Goal: Task Accomplishment & Management: Complete application form

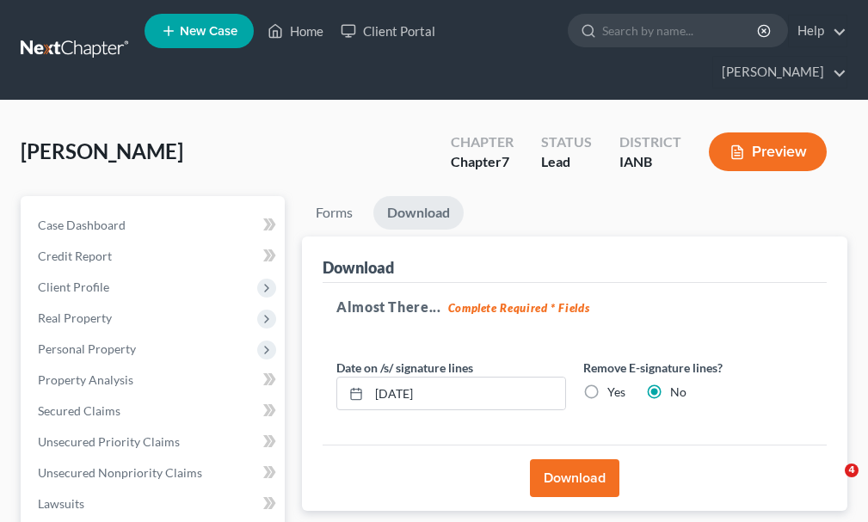
click at [305, 31] on link "Home" at bounding box center [295, 30] width 73 height 31
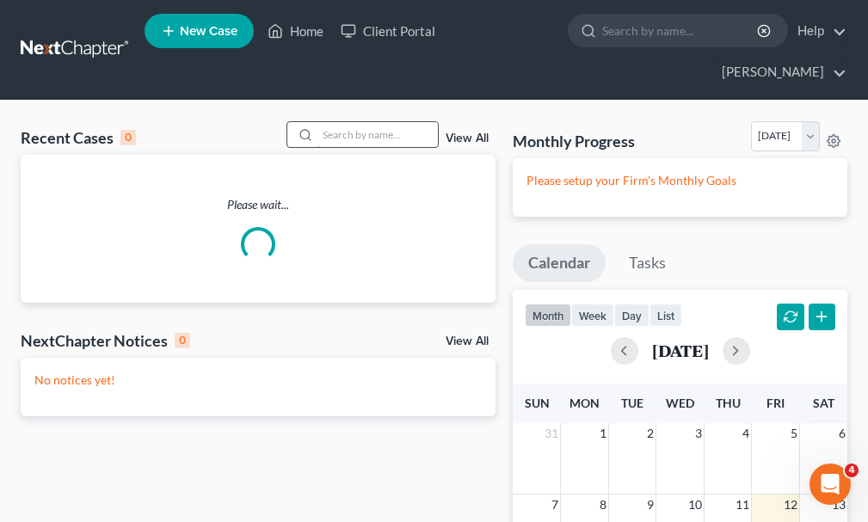
click at [376, 122] on input "search" at bounding box center [377, 134] width 120 height 25
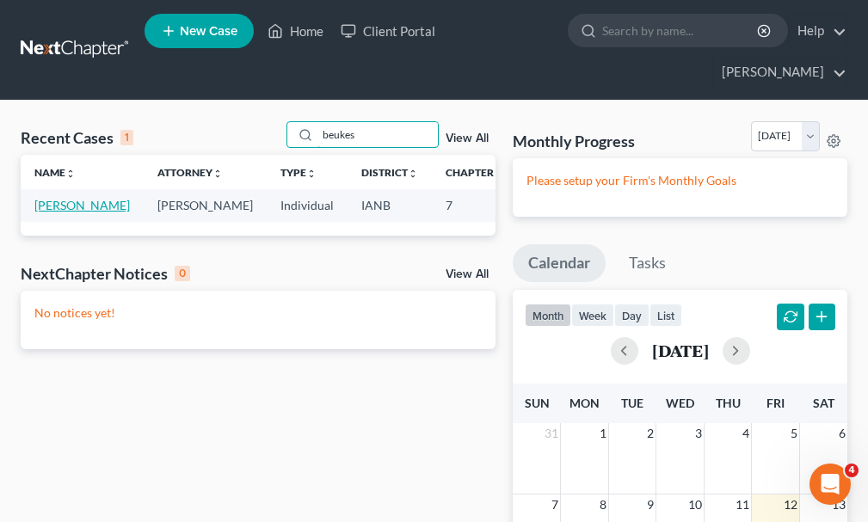
type input "beukes"
click at [52, 198] on link "[PERSON_NAME]" at bounding box center [82, 205] width 96 height 15
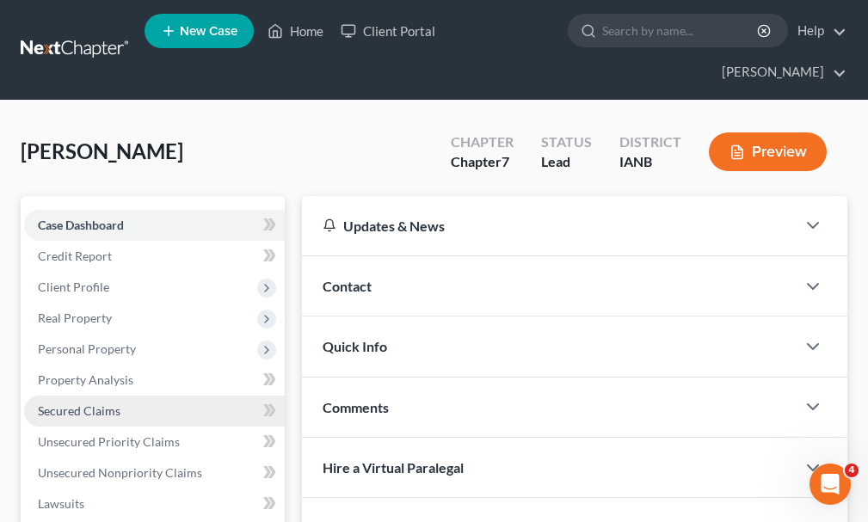
click at [76, 404] on span "Secured Claims" at bounding box center [79, 411] width 83 height 15
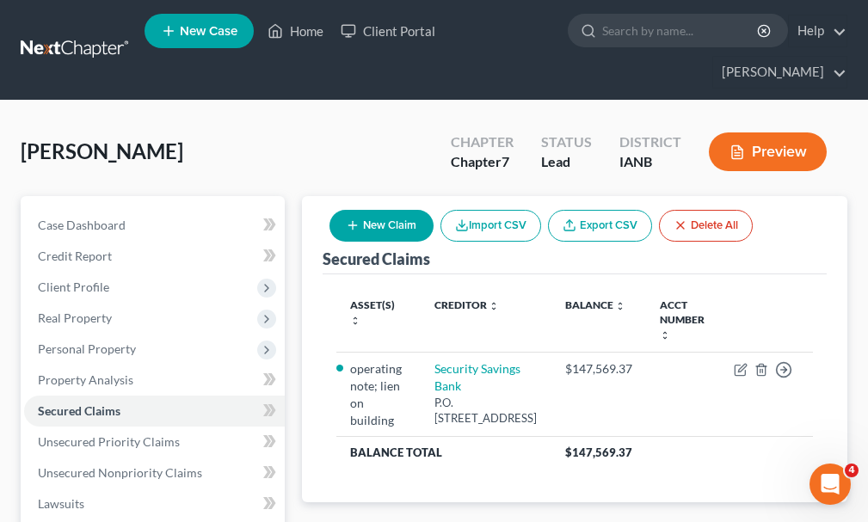
click at [382, 210] on button "New Claim" at bounding box center [382, 226] width 104 height 32
select select "0"
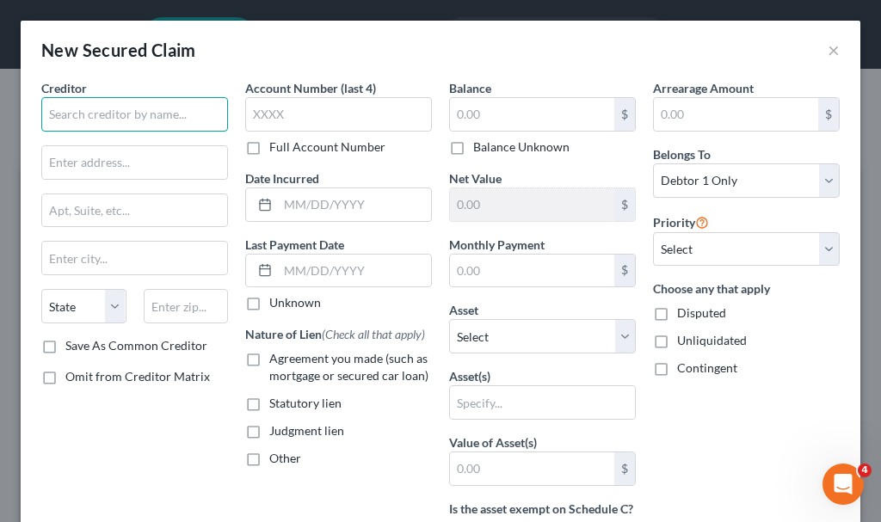
click at [149, 108] on input "text" at bounding box center [134, 114] width 187 height 34
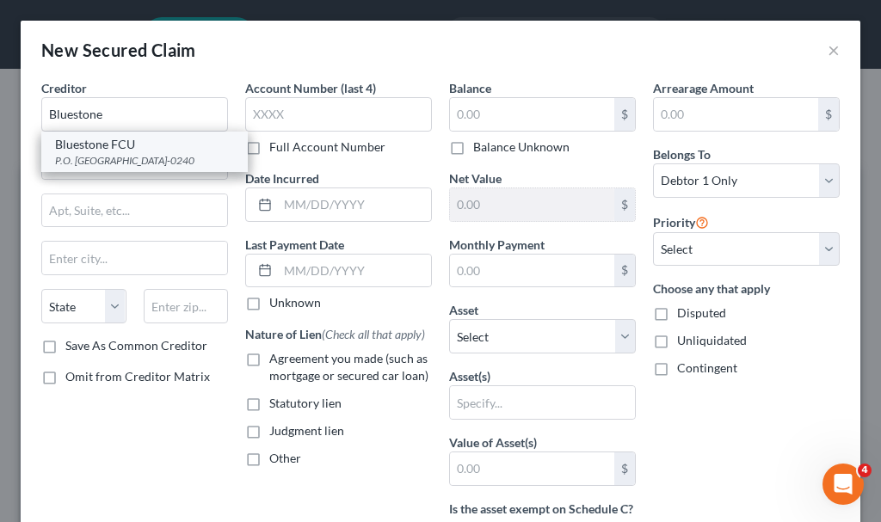
click at [114, 151] on div "Bluestone FCU" at bounding box center [144, 144] width 179 height 17
type input "Bluestone FCU"
type input "P.O. Box 90240"
type input "[GEOGRAPHIC_DATA]"
select select "43"
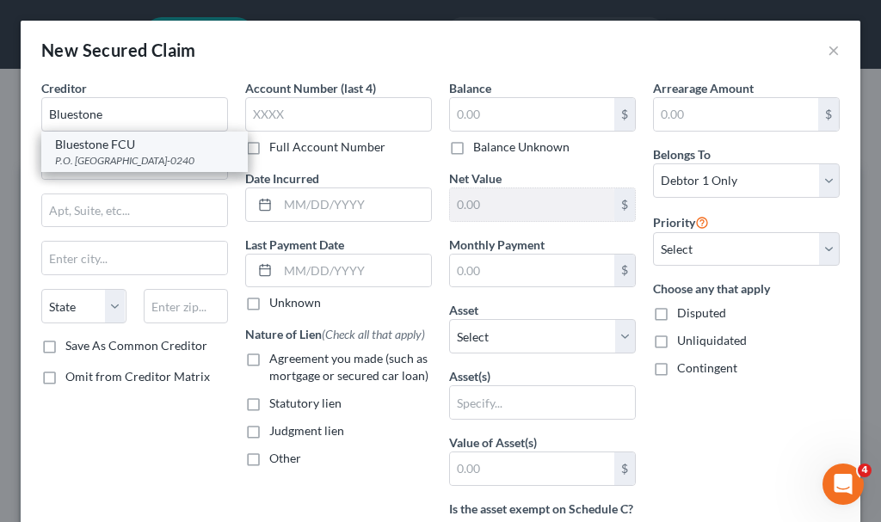
type input "57109-0240"
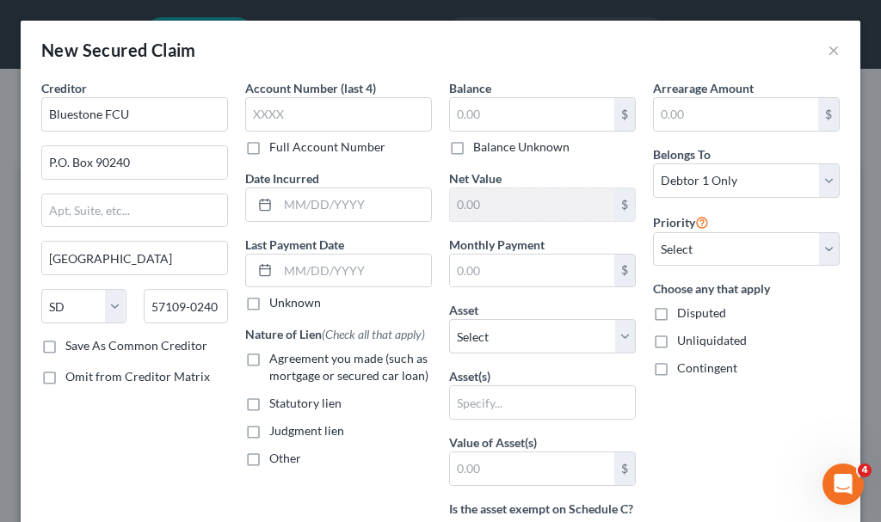
click at [269, 360] on label "Agreement you made (such as mortgage or secured car loan)" at bounding box center [350, 367] width 163 height 34
click at [276, 360] on input "Agreement you made (such as mortgage or secured car loan)" at bounding box center [281, 355] width 11 height 11
checkbox input "true"
click at [481, 113] on input "text" at bounding box center [532, 114] width 164 height 33
type input "4,447.8"
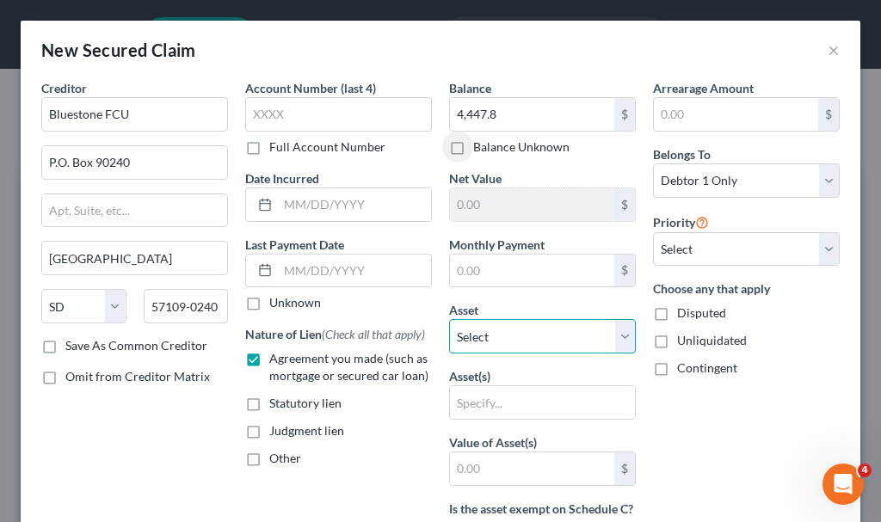
click at [474, 342] on select "Select Other Multiple Assets [STREET_ADDRESS] - $60000.0 2012 Hyundai [MEDICAL_…" at bounding box center [542, 336] width 187 height 34
select select "3"
click at [449, 319] on select "Select Other Multiple Assets [STREET_ADDRESS] - $60000.0 2012 Hyundai [MEDICAL_…" at bounding box center [542, 336] width 187 height 34
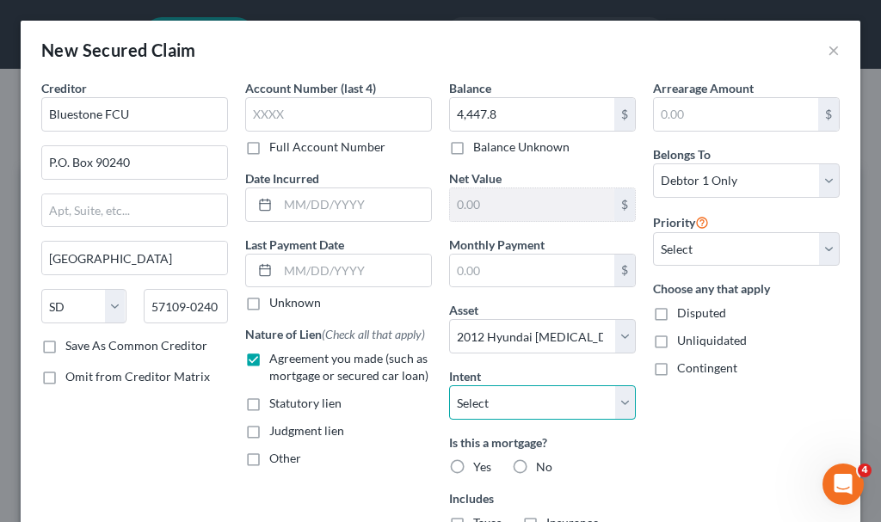
click at [516, 400] on select "Select Surrender Redeem Reaffirm Avoid Other" at bounding box center [542, 402] width 187 height 34
select select "2"
click at [449, 385] on select "Select Surrender Redeem Reaffirm Avoid Other" at bounding box center [542, 402] width 187 height 34
click at [536, 466] on label "No" at bounding box center [544, 467] width 16 height 17
click at [543, 466] on input "No" at bounding box center [548, 464] width 11 height 11
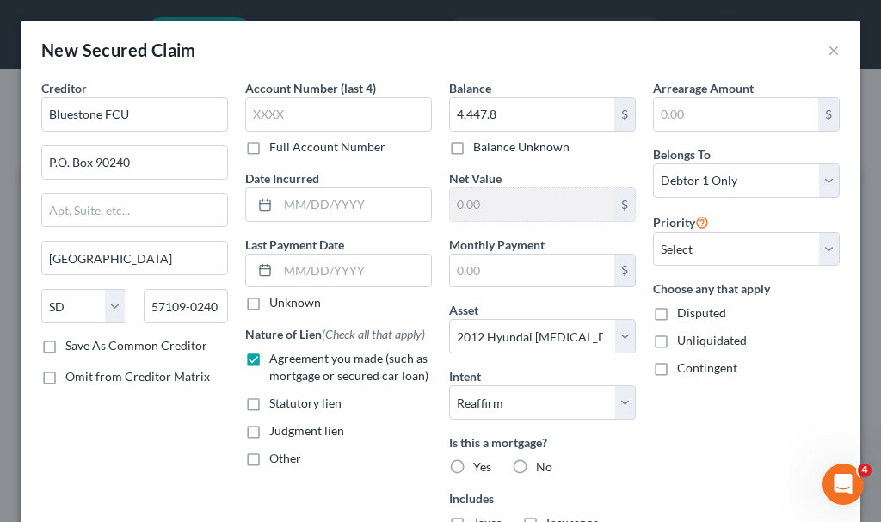
radio input "true"
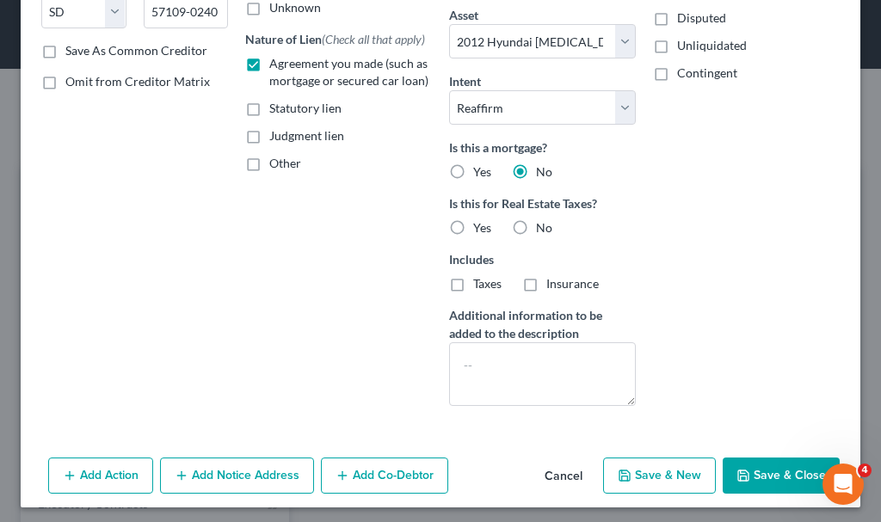
scroll to position [301, 0]
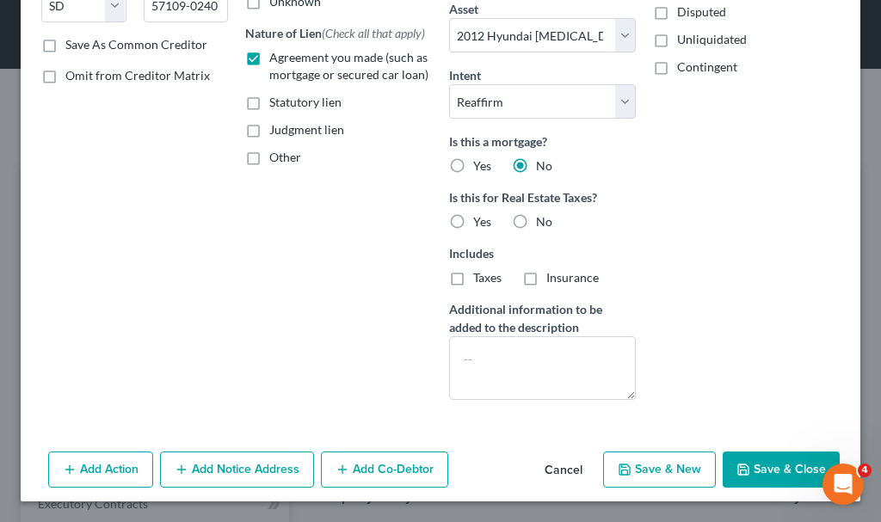
click at [536, 220] on label "No" at bounding box center [544, 221] width 16 height 17
click at [543, 220] on input "No" at bounding box center [548, 218] width 11 height 11
radio input "true"
click at [748, 478] on button "Save & Close" at bounding box center [781, 470] width 117 height 36
select select
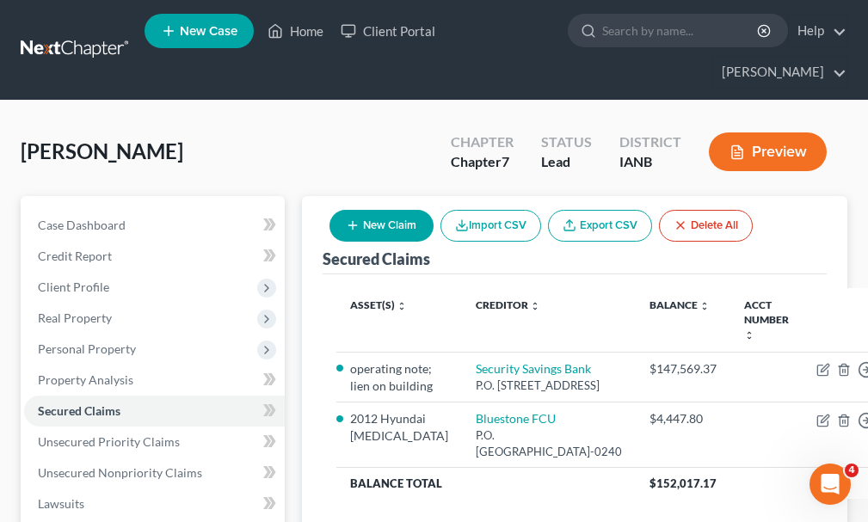
click at [385, 210] on button "New Claim" at bounding box center [382, 226] width 104 height 32
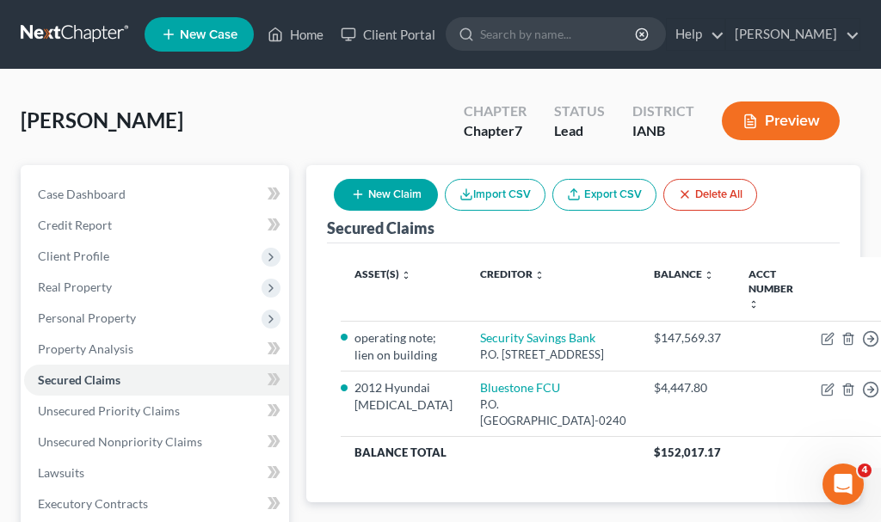
select select "0"
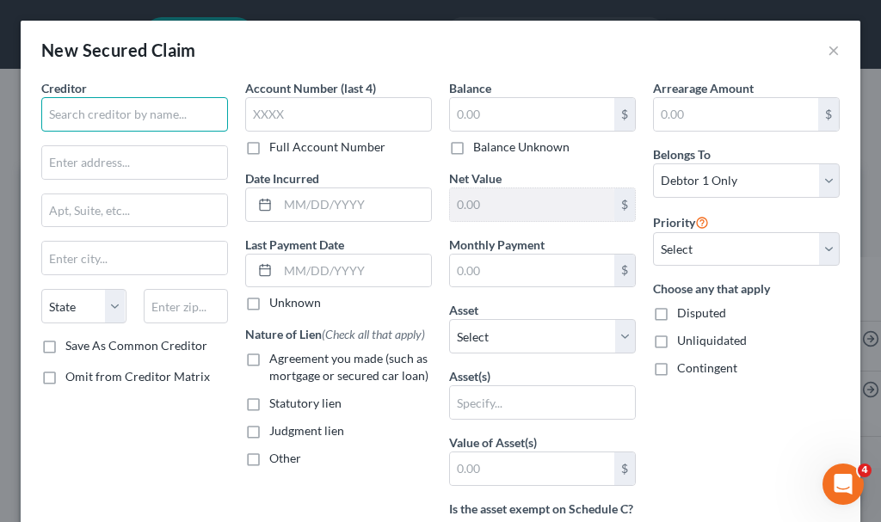
click at [178, 115] on input "text" at bounding box center [134, 114] width 187 height 34
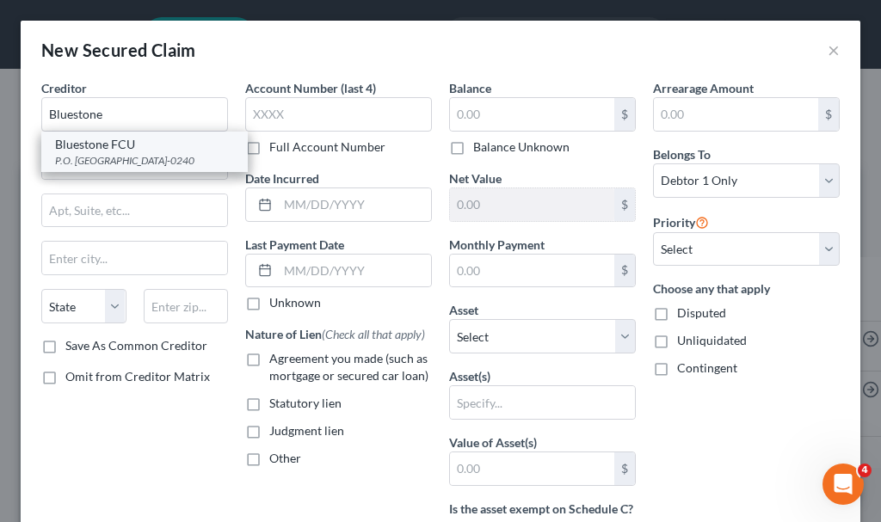
click at [89, 165] on div "P.O. [GEOGRAPHIC_DATA]-0240" at bounding box center [144, 160] width 179 height 15
type input "Bluestone FCU"
type input "P.O. Box 90240"
type input "[GEOGRAPHIC_DATA]"
select select "43"
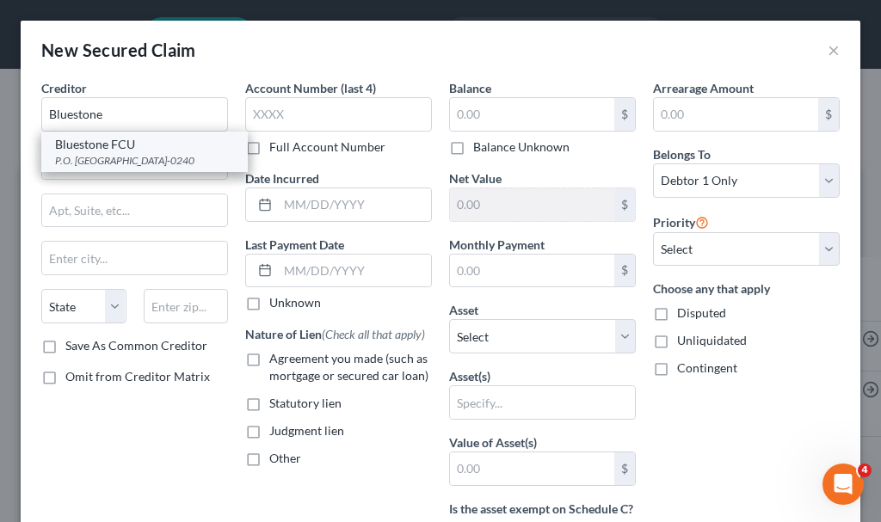
type input "57109-0240"
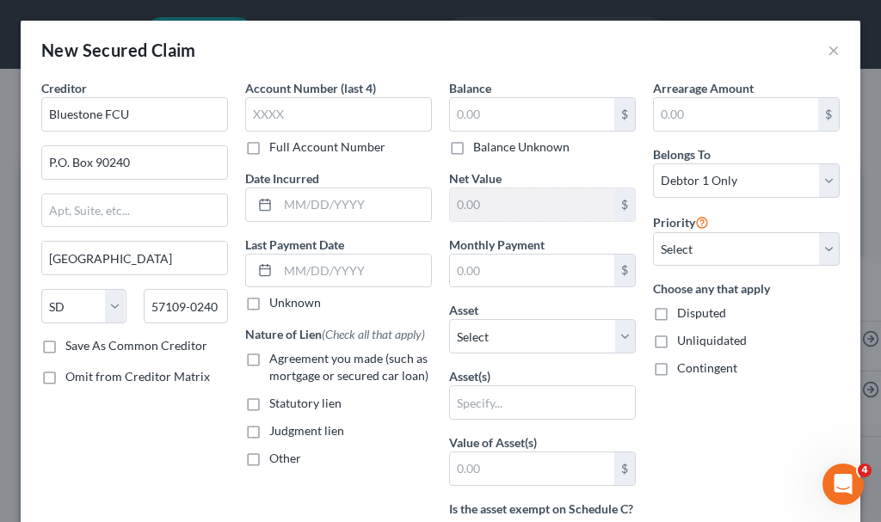
click at [269, 359] on label "Agreement you made (such as mortgage or secured car loan)" at bounding box center [350, 367] width 163 height 34
click at [276, 359] on input "Agreement you made (such as mortgage or secured car loan)" at bounding box center [281, 355] width 11 height 11
checkbox input "true"
click at [483, 113] on input "text" at bounding box center [532, 114] width 164 height 33
type input "11,715.97"
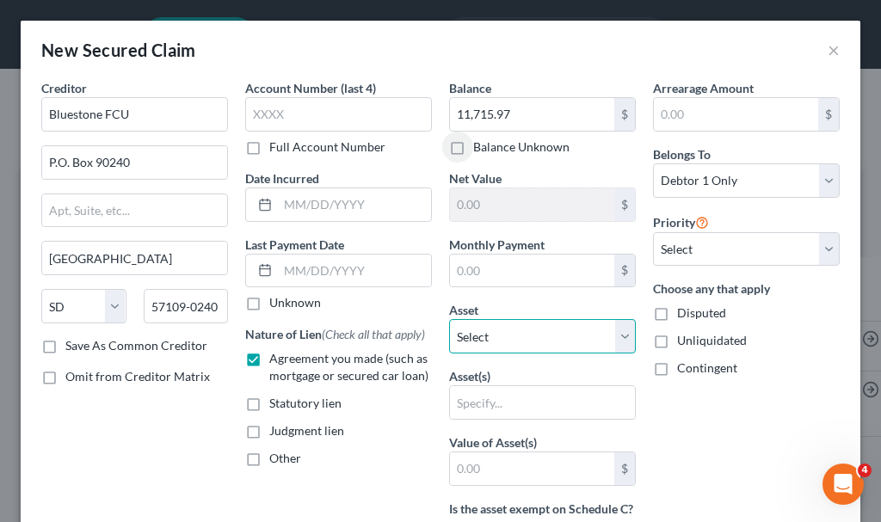
click at [484, 341] on select "Select Other Multiple Assets [STREET_ADDRESS] - $60000.0 2012 Hyundai [MEDICAL_…" at bounding box center [542, 336] width 187 height 34
select select "16"
click at [449, 319] on select "Select Other Multiple Assets [STREET_ADDRESS] - $60000.0 2012 Hyundai [MEDICAL_…" at bounding box center [542, 336] width 187 height 34
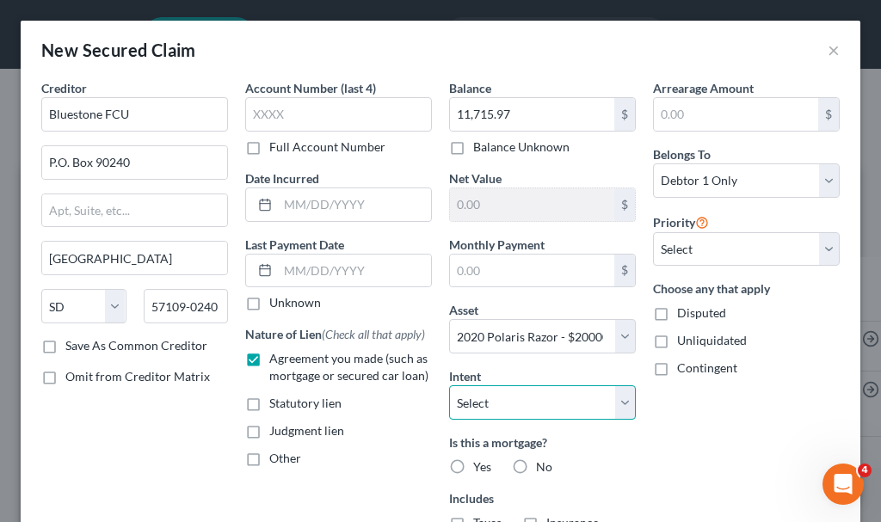
click at [530, 402] on select "Select Surrender Redeem Reaffirm Avoid Other" at bounding box center [542, 402] width 187 height 34
select select "2"
click at [449, 385] on select "Select Surrender Redeem Reaffirm Avoid Other" at bounding box center [542, 402] width 187 height 34
click at [536, 462] on label "No" at bounding box center [544, 467] width 16 height 17
click at [543, 462] on input "No" at bounding box center [548, 464] width 11 height 11
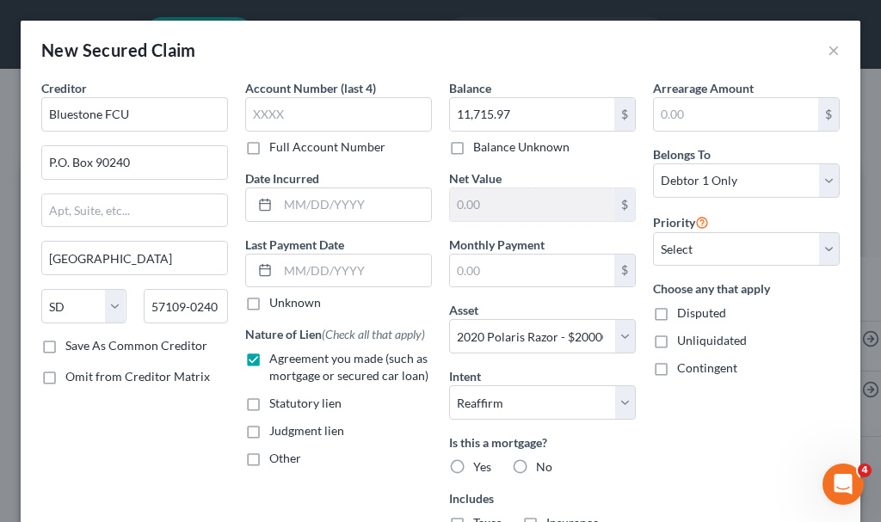
radio input "true"
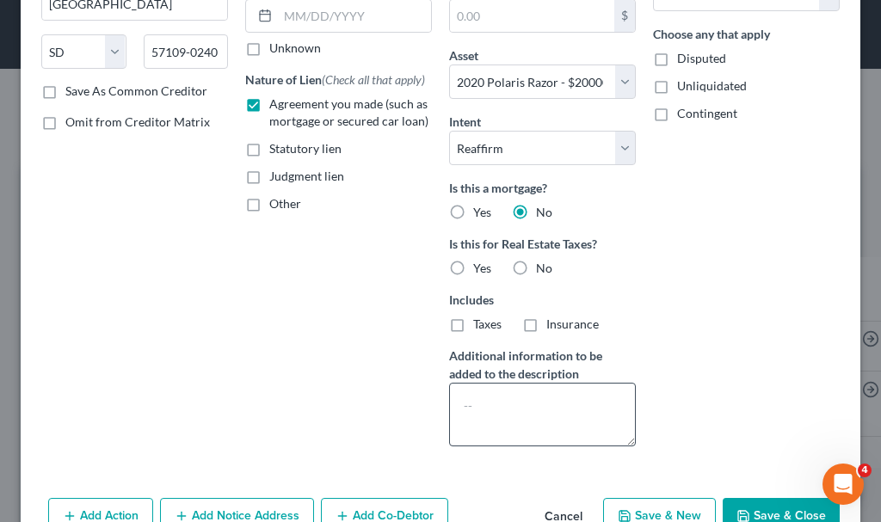
scroll to position [258, 0]
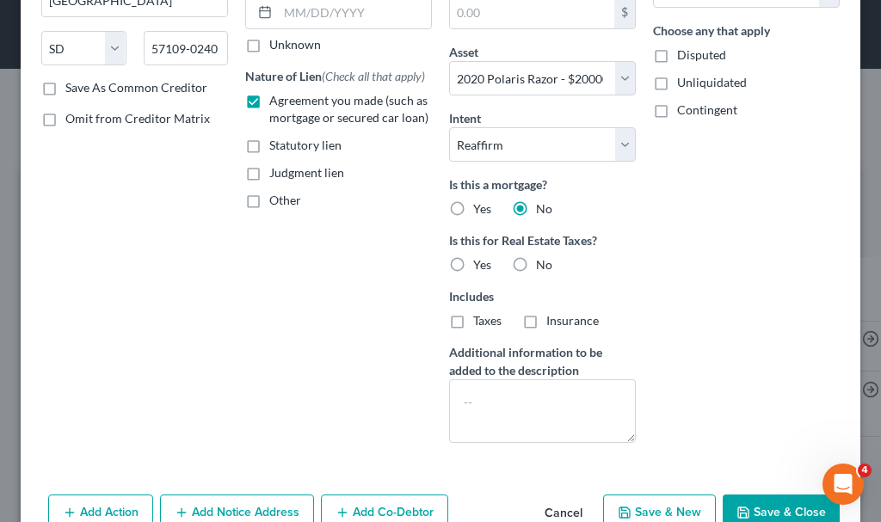
click at [536, 262] on label "No" at bounding box center [544, 264] width 16 height 17
click at [543, 262] on input "No" at bounding box center [548, 261] width 11 height 11
radio input "true"
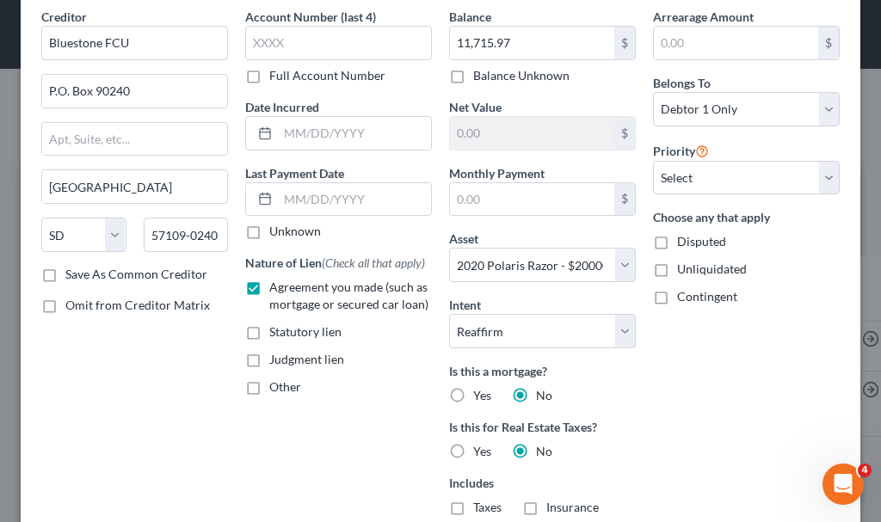
scroll to position [301, 0]
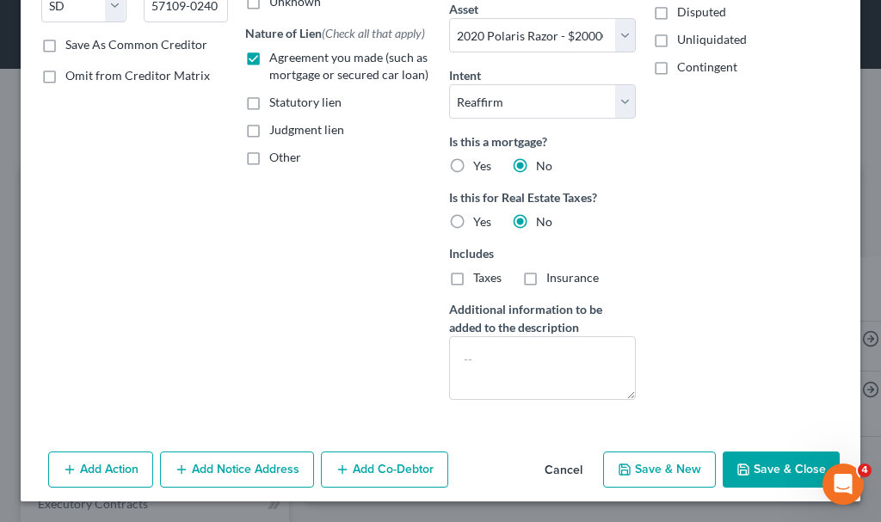
click at [660, 468] on button "Save & New" at bounding box center [659, 470] width 113 height 36
select select
select select "0"
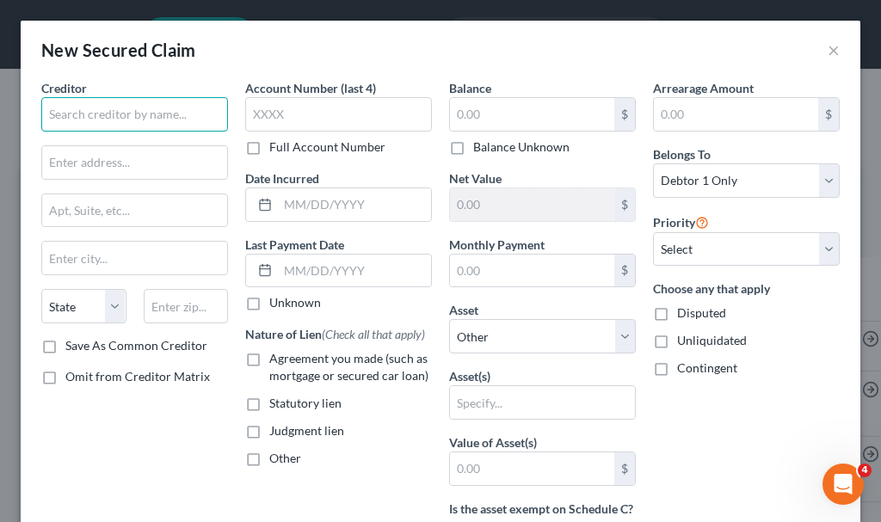
click at [160, 121] on input "text" at bounding box center [134, 114] width 187 height 34
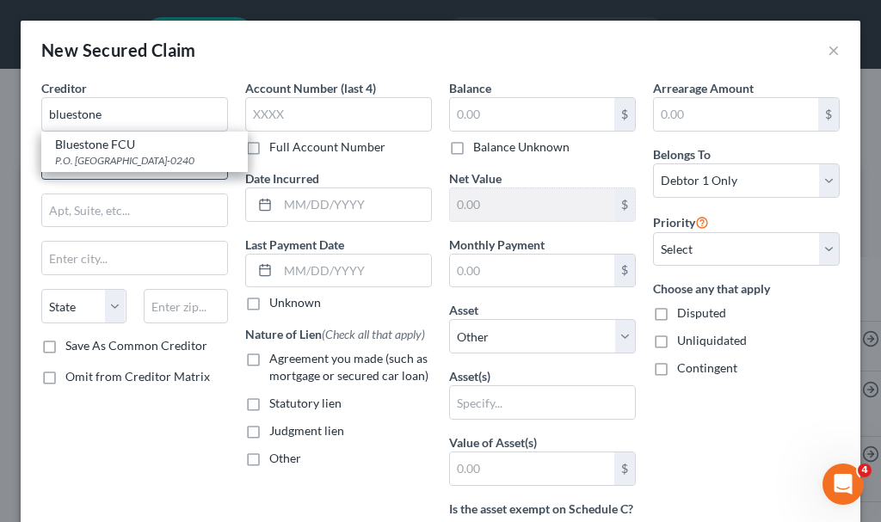
click at [68, 167] on div "P.O. [GEOGRAPHIC_DATA]-0240" at bounding box center [144, 160] width 179 height 15
type input "Bluestone FCU"
type input "P.O. Box 90240"
type input "[GEOGRAPHIC_DATA]"
select select "43"
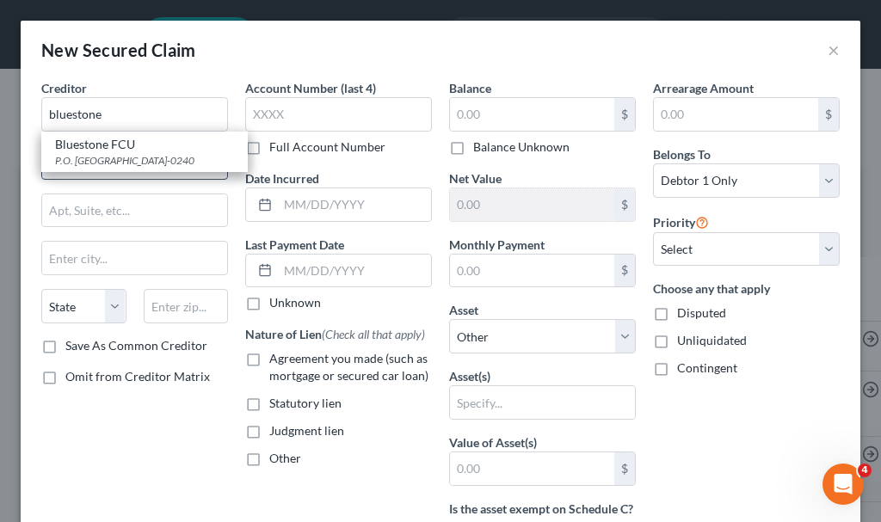
type input "57109-0240"
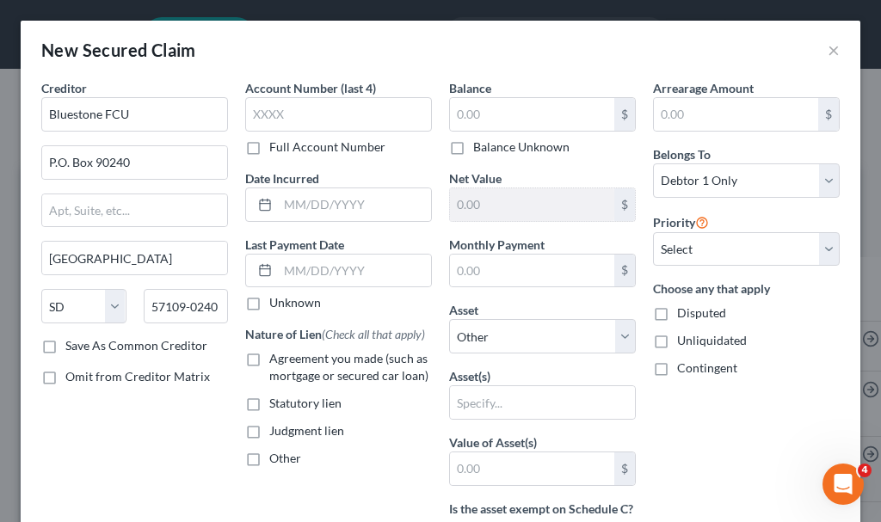
click at [269, 359] on label "Agreement you made (such as mortgage or secured car loan)" at bounding box center [350, 367] width 163 height 34
click at [276, 359] on input "Agreement you made (such as mortgage or secured car loan)" at bounding box center [281, 355] width 11 height 11
checkbox input "true"
click at [491, 111] on input "text" at bounding box center [532, 114] width 164 height 33
type input "3,652.32"
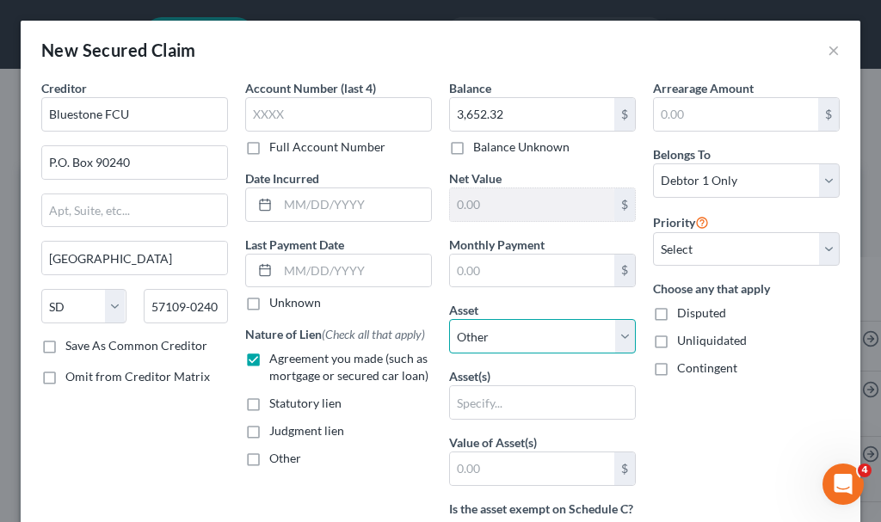
click at [502, 327] on select "Select Other Multiple Assets [STREET_ADDRESS] - $60000.0 2012 Hyundai [MEDICAL_…" at bounding box center [542, 336] width 187 height 34
click at [644, 445] on div "Arrearage Amount $ Belongs To * Select Debtor 1 Only Debtor 2 Only Debtor 1 And…" at bounding box center [746, 462] width 204 height 767
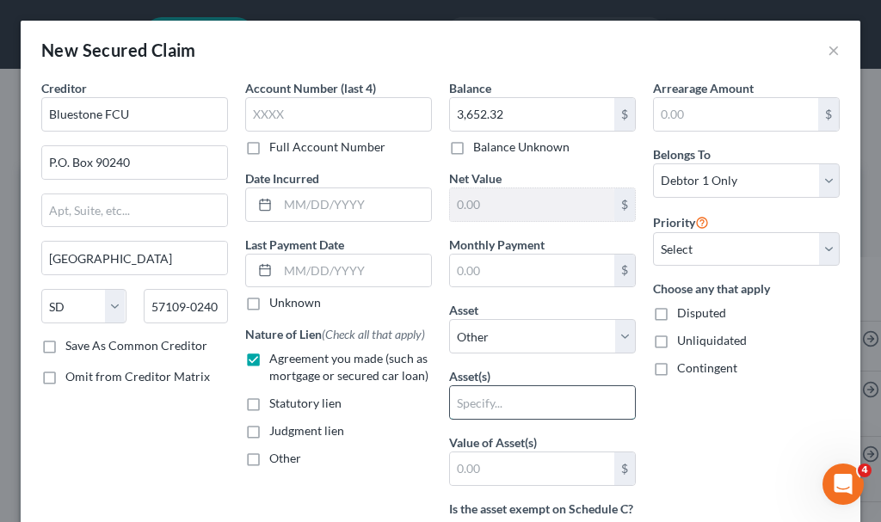
click at [469, 405] on input "text" at bounding box center [542, 402] width 185 height 33
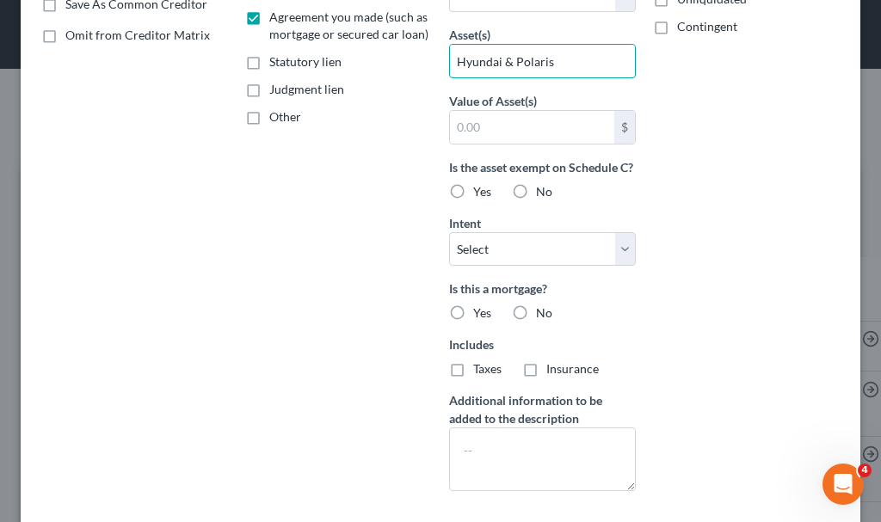
scroll to position [344, 0]
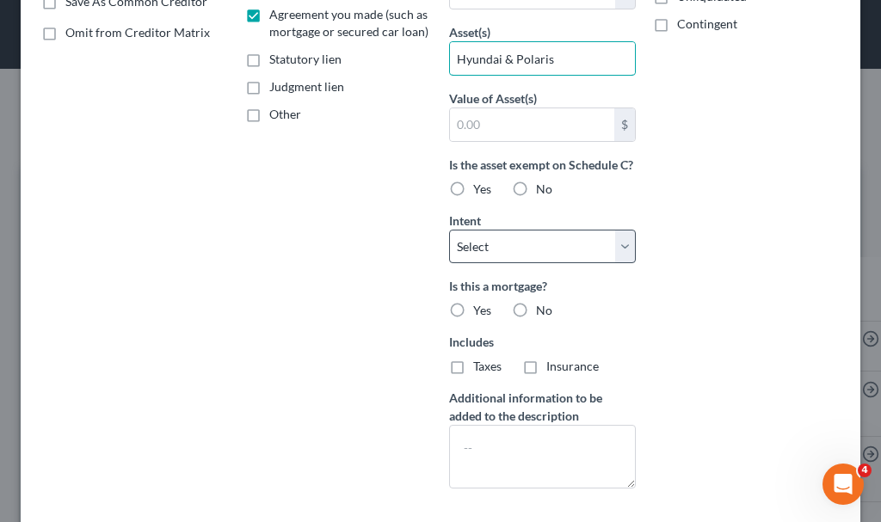
type input "Hyundai & Polaris"
click at [481, 262] on select "Select Surrender Redeem Reaffirm Avoid Other" at bounding box center [542, 247] width 187 height 34
select select "2"
click at [449, 247] on select "Select Surrender Redeem Reaffirm Avoid Other" at bounding box center [542, 247] width 187 height 34
drag, startPoint x: 512, startPoint y: 323, endPoint x: 508, endPoint y: 338, distance: 15.0
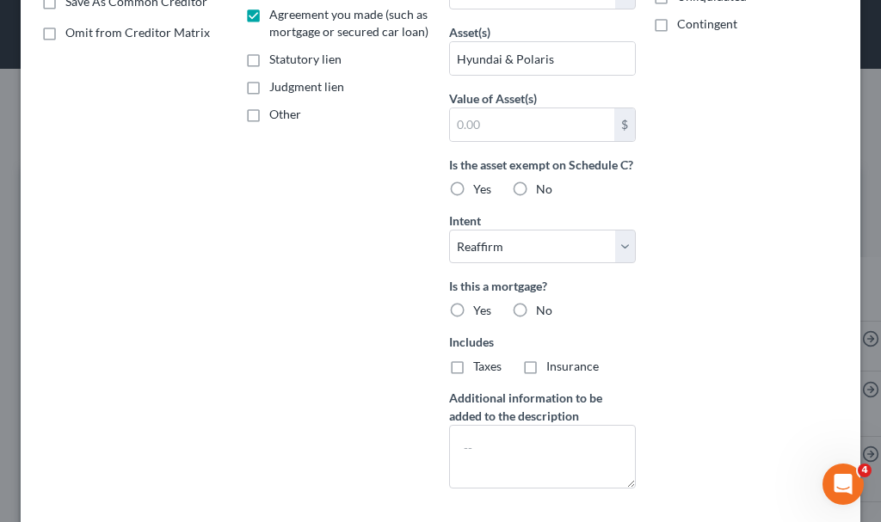
click at [536, 319] on label "No" at bounding box center [544, 310] width 16 height 17
click at [543, 313] on input "No" at bounding box center [548, 307] width 11 height 11
radio input "true"
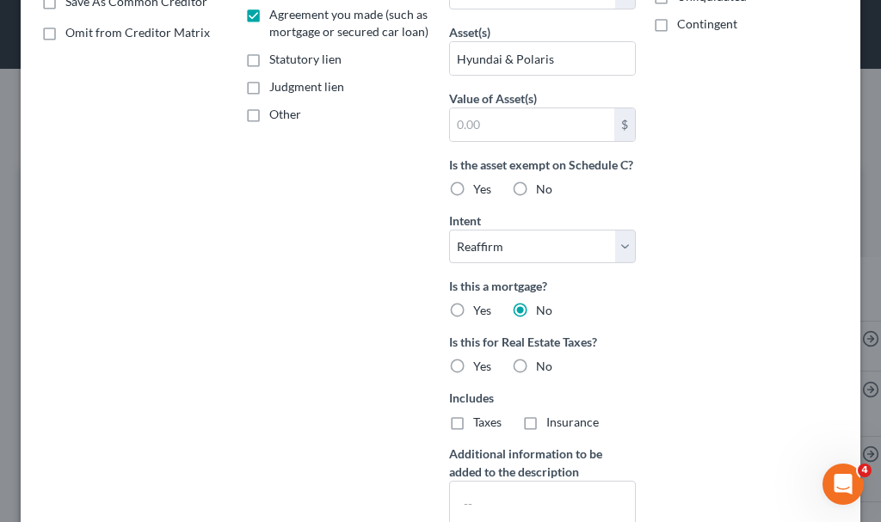
click at [536, 375] on label "No" at bounding box center [544, 366] width 16 height 17
click at [543, 369] on input "No" at bounding box center [548, 363] width 11 height 11
radio input "true"
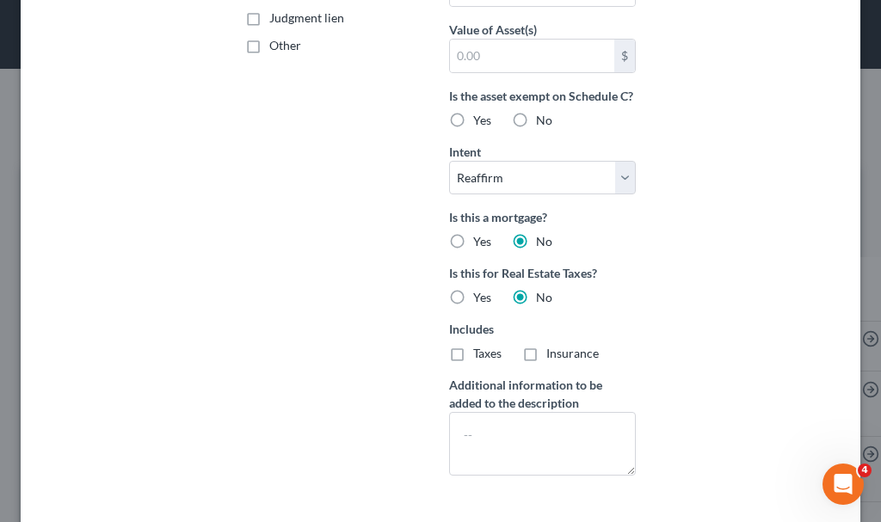
scroll to position [507, 0]
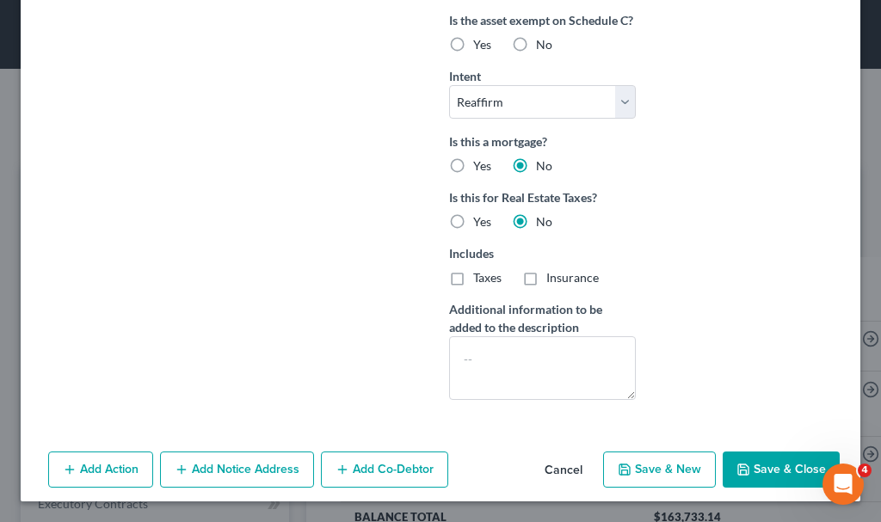
click at [739, 468] on button "Save & Close" at bounding box center [781, 470] width 117 height 36
select select
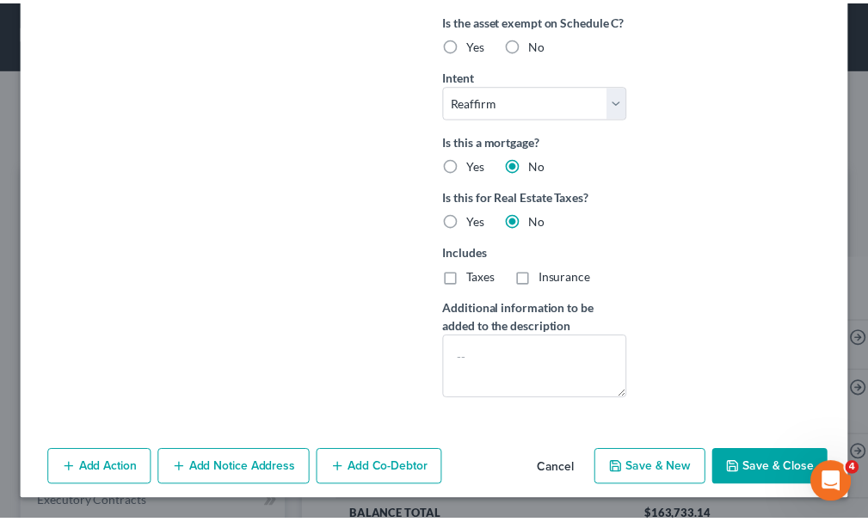
scroll to position [301, 0]
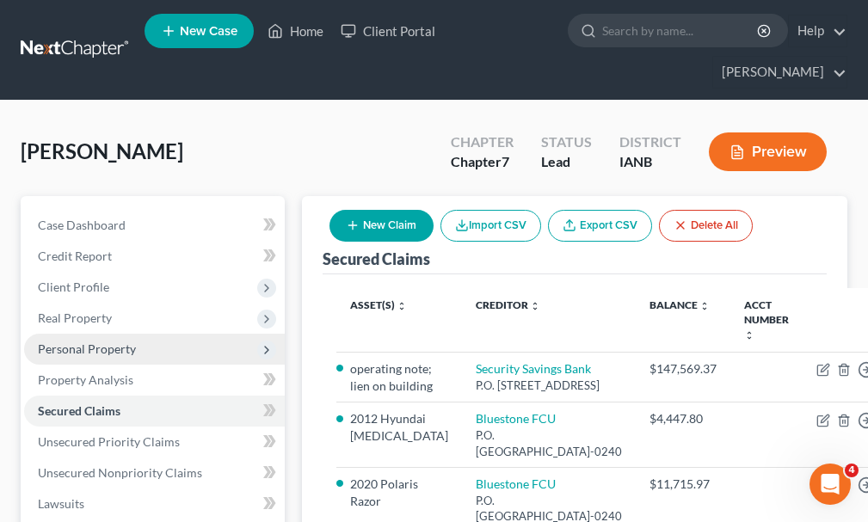
click at [75, 342] on span "Personal Property" at bounding box center [87, 349] width 98 height 15
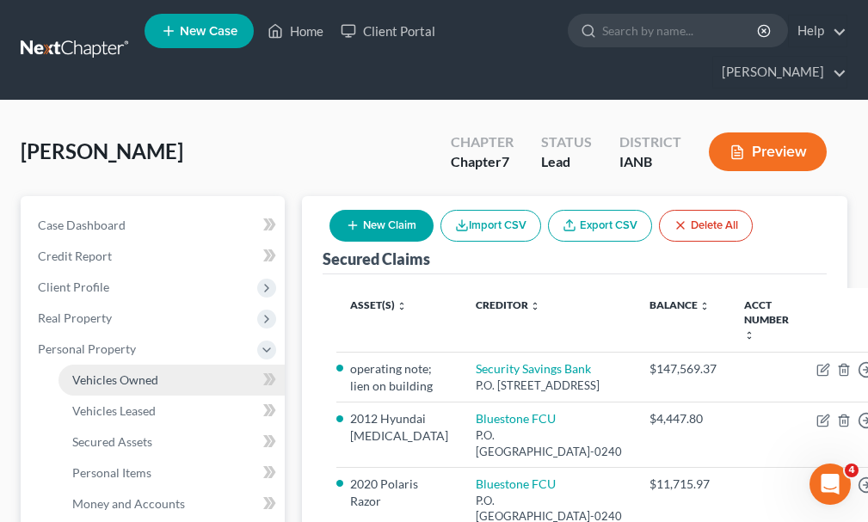
click at [105, 373] on span "Vehicles Owned" at bounding box center [115, 380] width 86 height 15
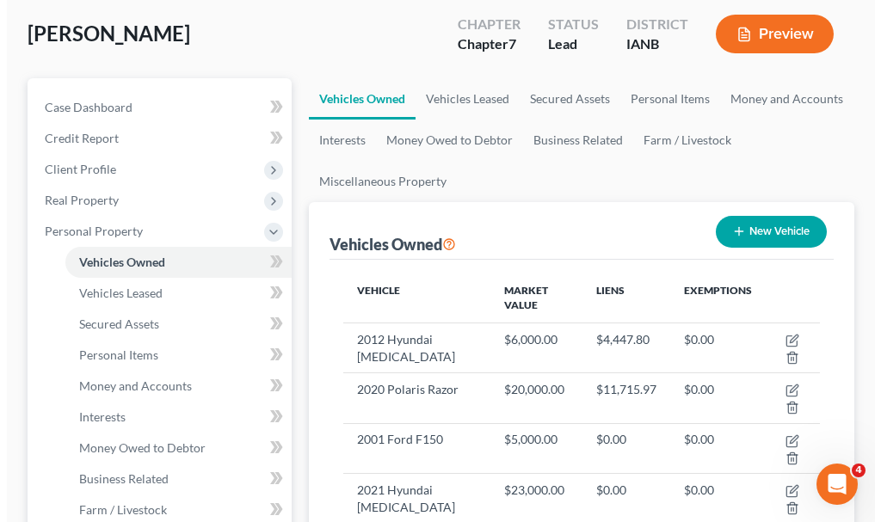
scroll to position [86, 0]
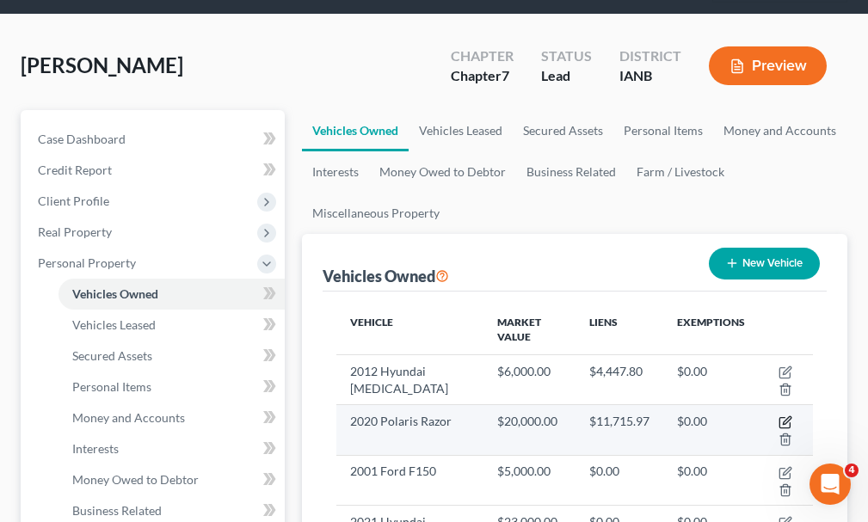
click at [786, 416] on icon "button" at bounding box center [786, 423] width 14 height 14
select select "0"
select select "6"
select select "0"
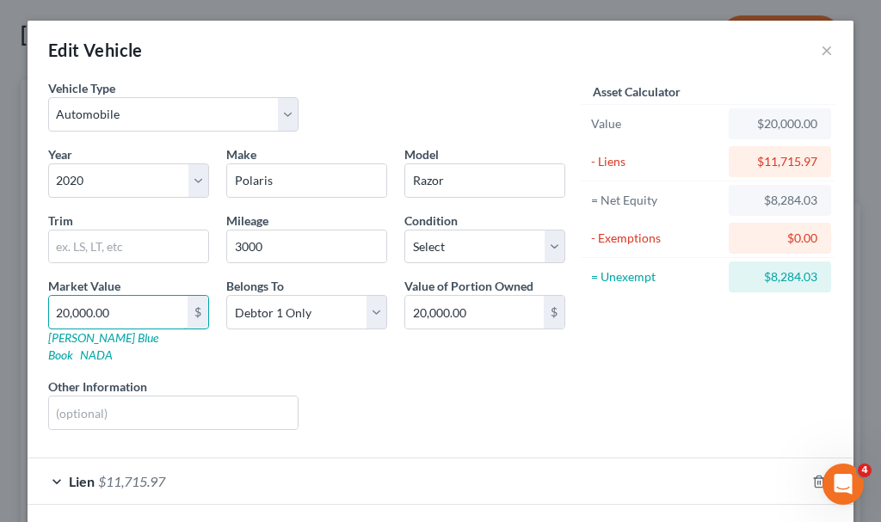
type input "1"
type input "1.00"
type input "18"
type input "18.00"
type input "185"
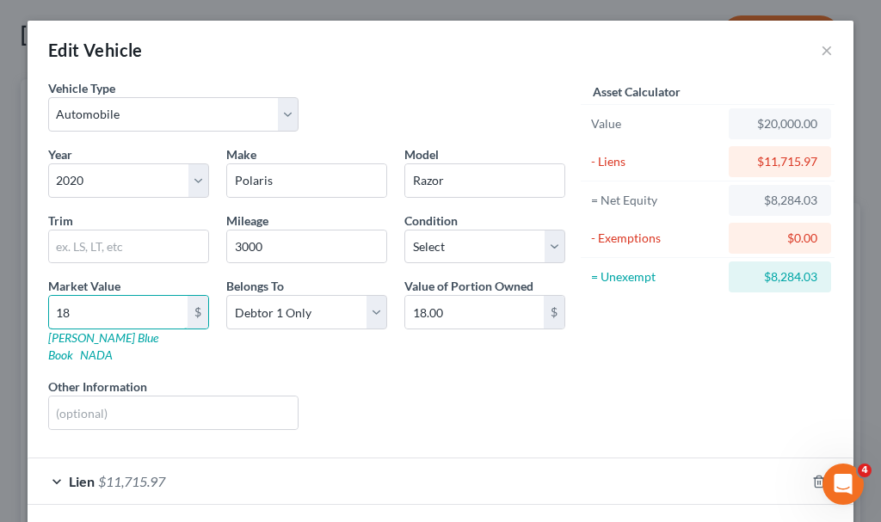
type input "185.00"
type input "1850"
type input "1,850.00"
type input "1,8500"
type input "18,500.00"
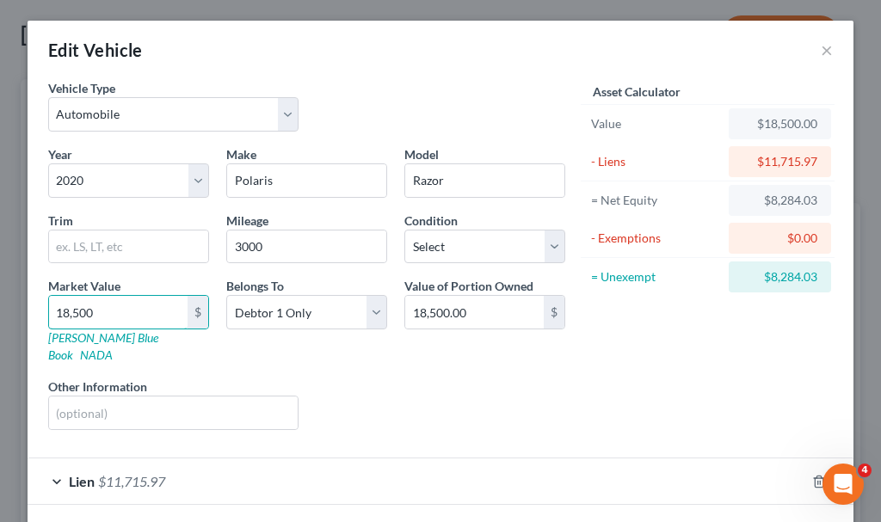
type input "18,500"
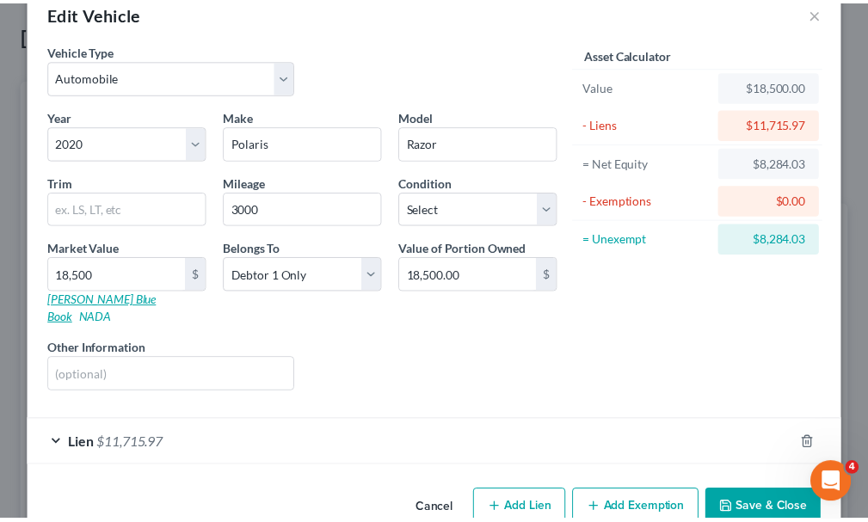
scroll to position [60, 0]
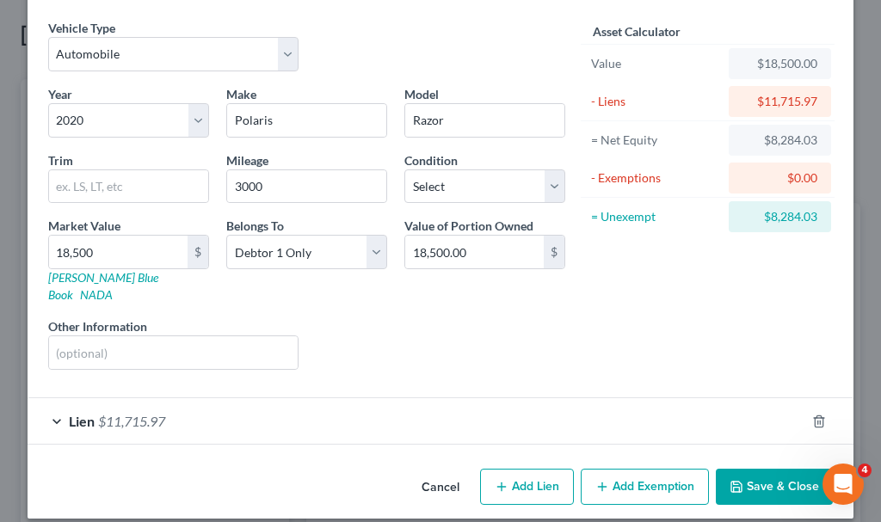
click at [759, 471] on button "Save & Close" at bounding box center [774, 487] width 117 height 36
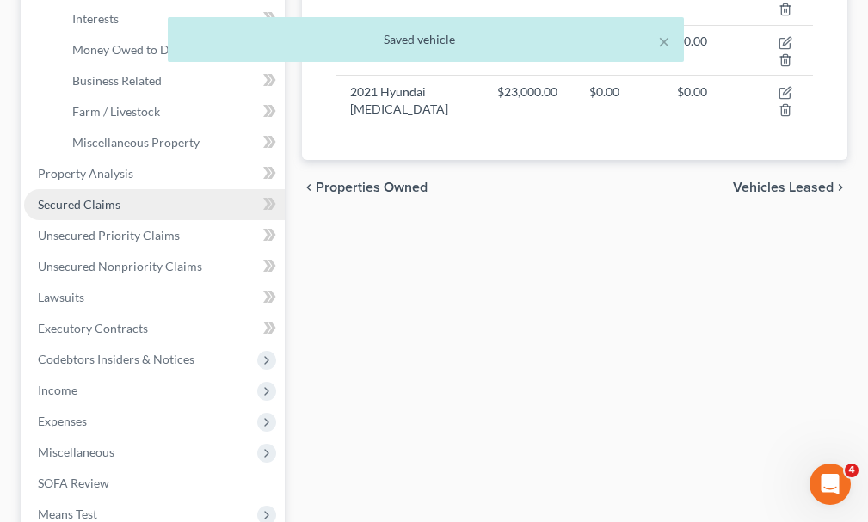
click at [67, 197] on span "Secured Claims" at bounding box center [79, 204] width 83 height 15
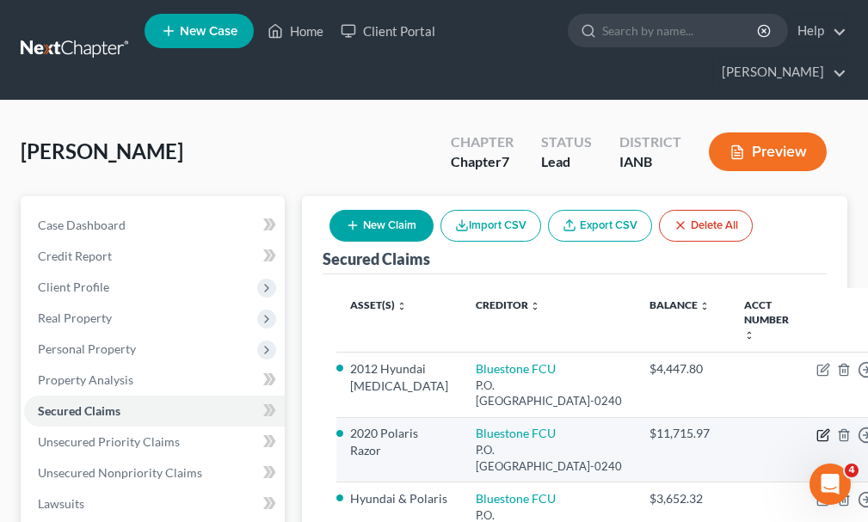
click at [821, 429] on icon "button" at bounding box center [825, 433] width 8 height 8
select select "43"
select select "2"
select select "0"
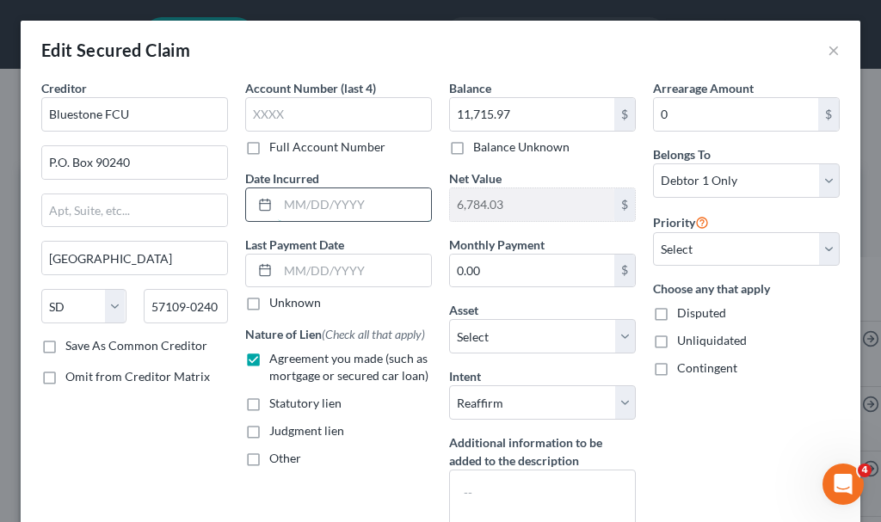
click at [314, 207] on input "text" at bounding box center [354, 204] width 153 height 33
type input "2023"
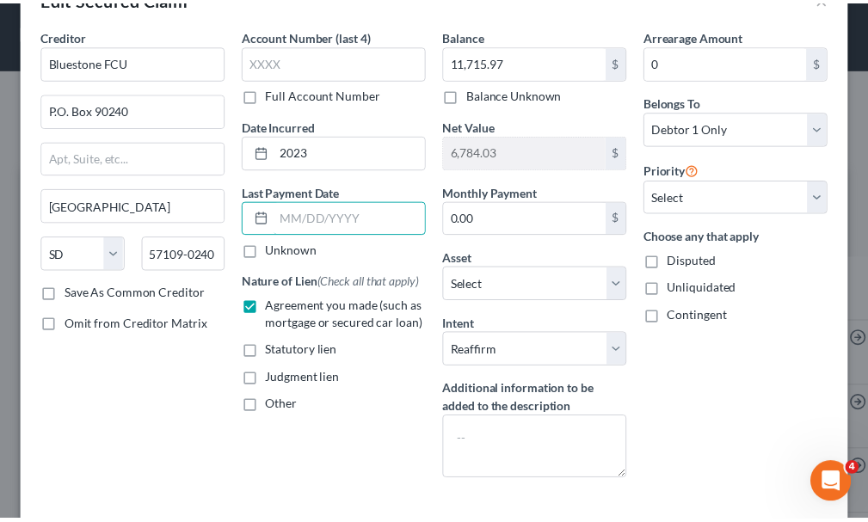
scroll to position [182, 0]
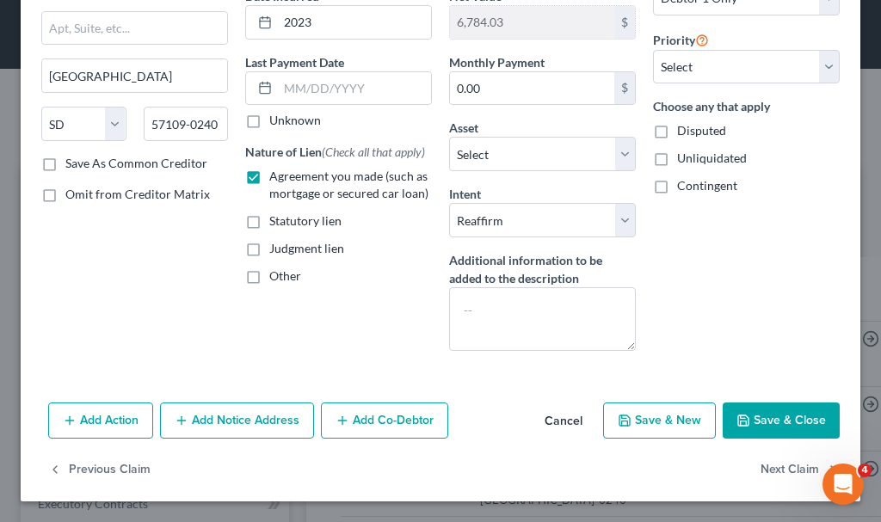
click at [752, 415] on button "Save & Close" at bounding box center [781, 421] width 117 height 36
select select "16"
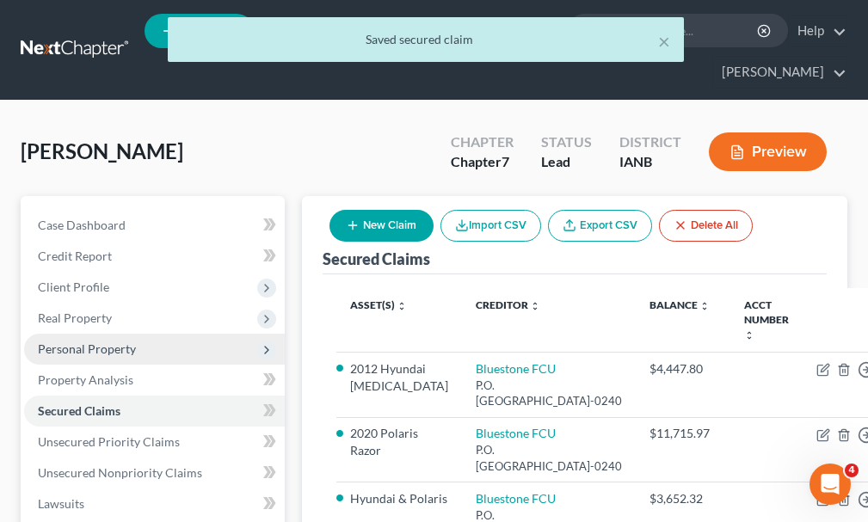
click at [78, 334] on span "Personal Property" at bounding box center [154, 349] width 261 height 31
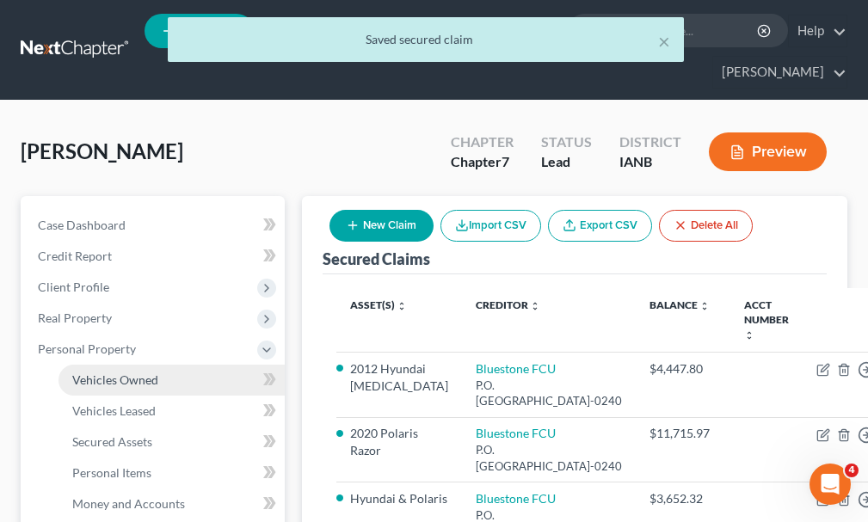
click at [96, 373] on span "Vehicles Owned" at bounding box center [115, 380] width 86 height 15
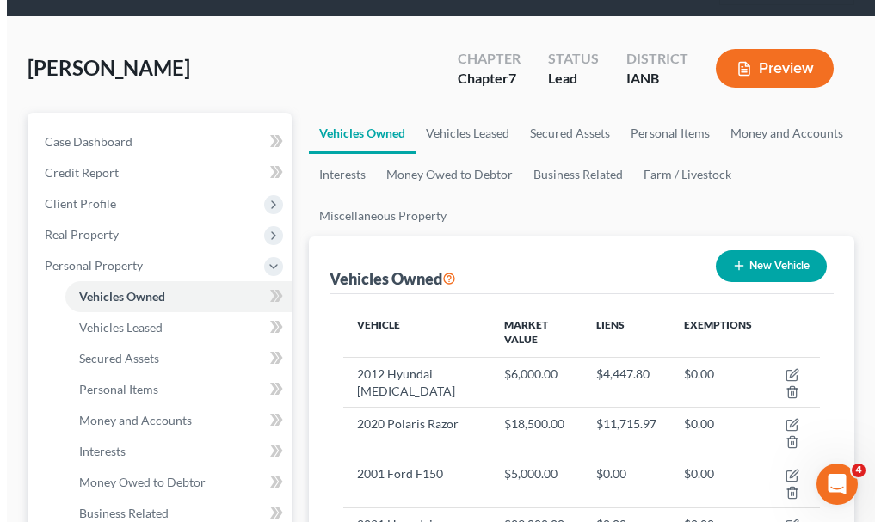
scroll to position [86, 0]
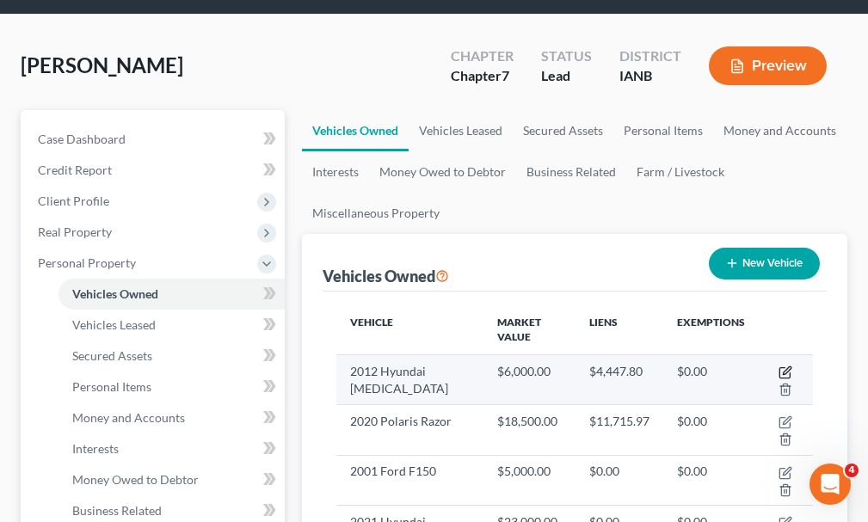
click at [784, 366] on icon "button" at bounding box center [786, 373] width 14 height 14
select select "0"
select select "14"
select select "0"
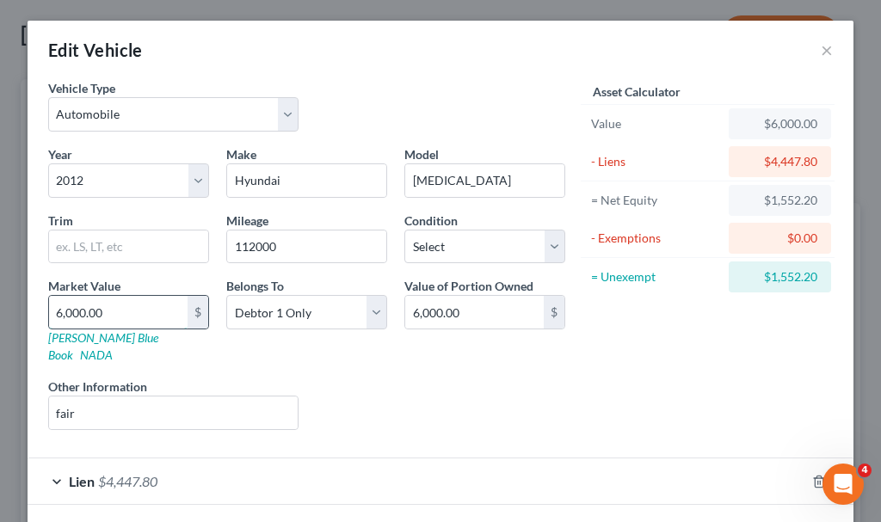
click at [111, 307] on input "6,000.00" at bounding box center [118, 312] width 139 height 33
type input "4"
type input "4.00"
type input "42"
type input "42.00"
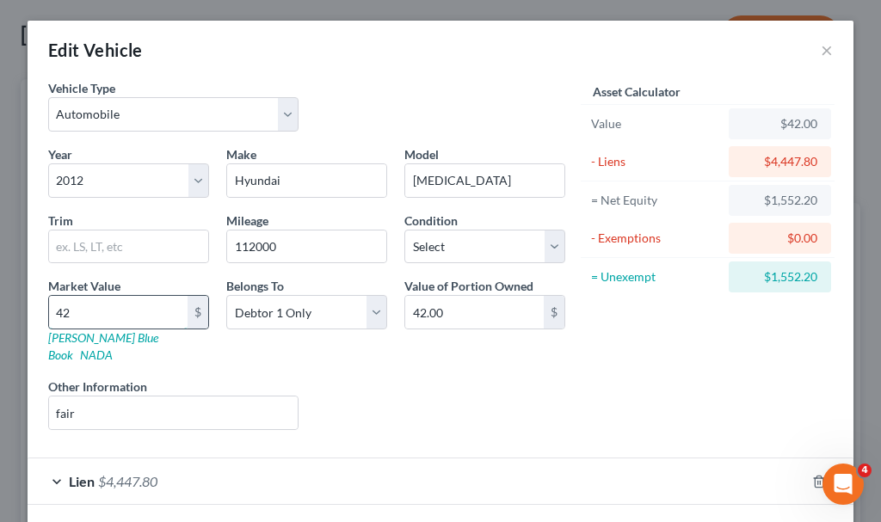
type input "420"
type input "420.00"
type input "4200"
type input "4,200.00"
type input "4,200"
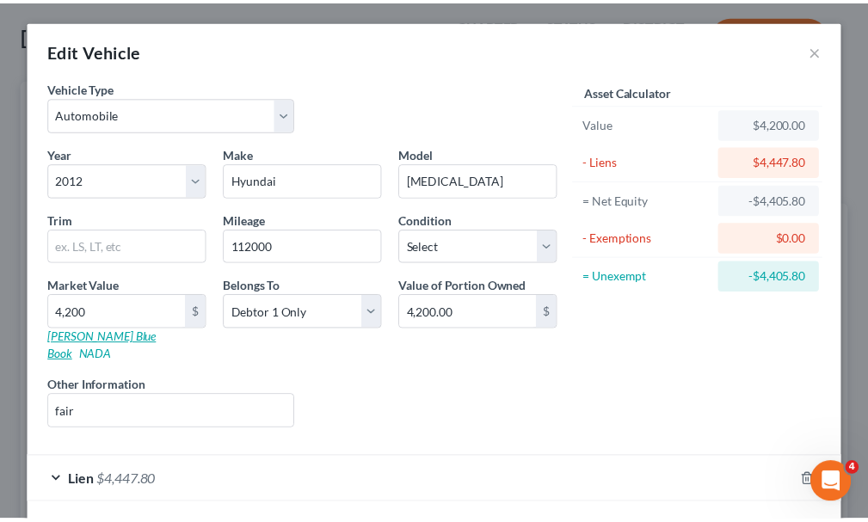
scroll to position [60, 0]
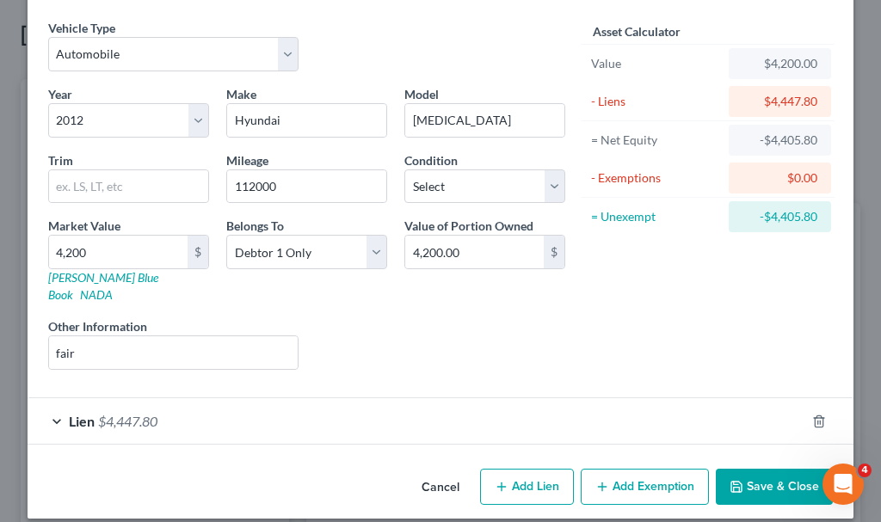
click at [749, 469] on button "Save & Close" at bounding box center [774, 487] width 117 height 36
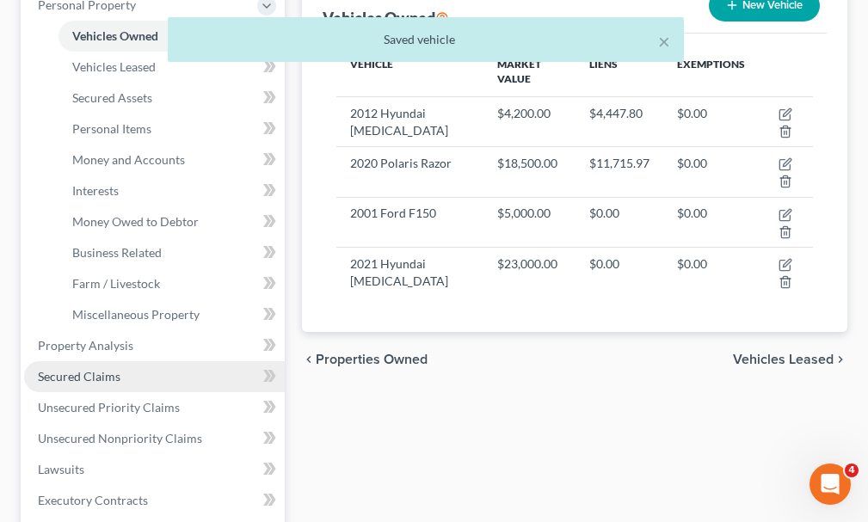
click at [63, 369] on span "Secured Claims" at bounding box center [79, 376] width 83 height 15
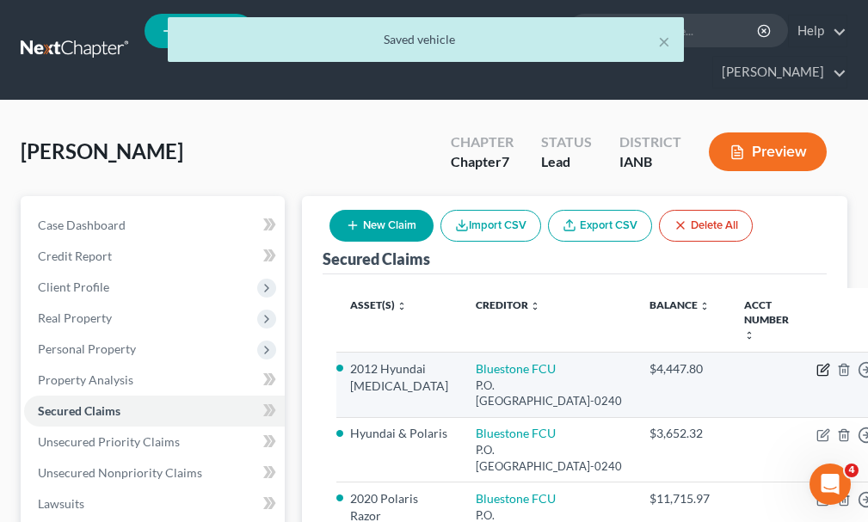
click at [817, 366] on icon "button" at bounding box center [822, 371] width 10 height 10
select select "43"
select select "2"
select select "0"
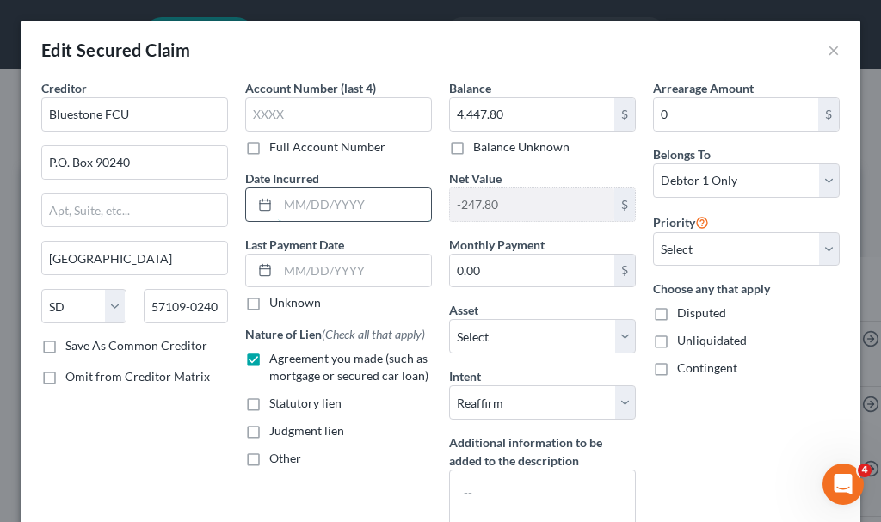
click at [313, 197] on input "text" at bounding box center [354, 204] width 153 height 33
type input "2024"
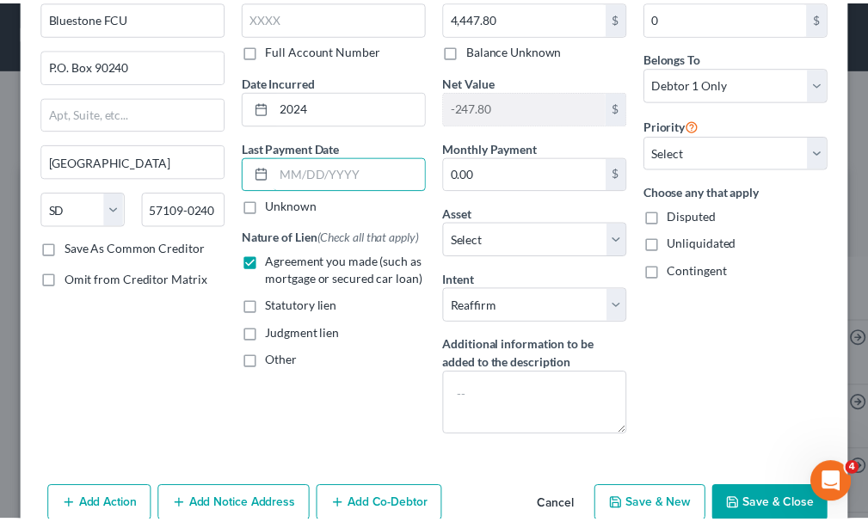
scroll to position [96, 0]
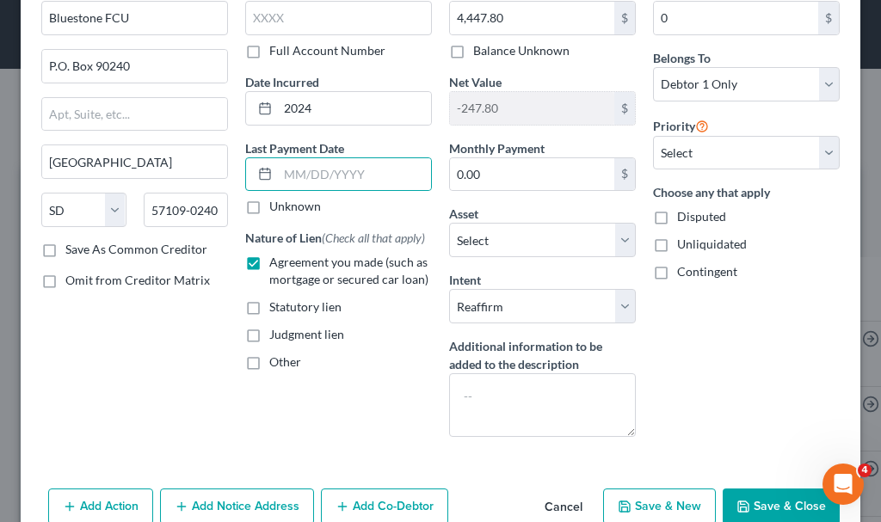
click at [752, 502] on button "Save & Close" at bounding box center [781, 507] width 117 height 36
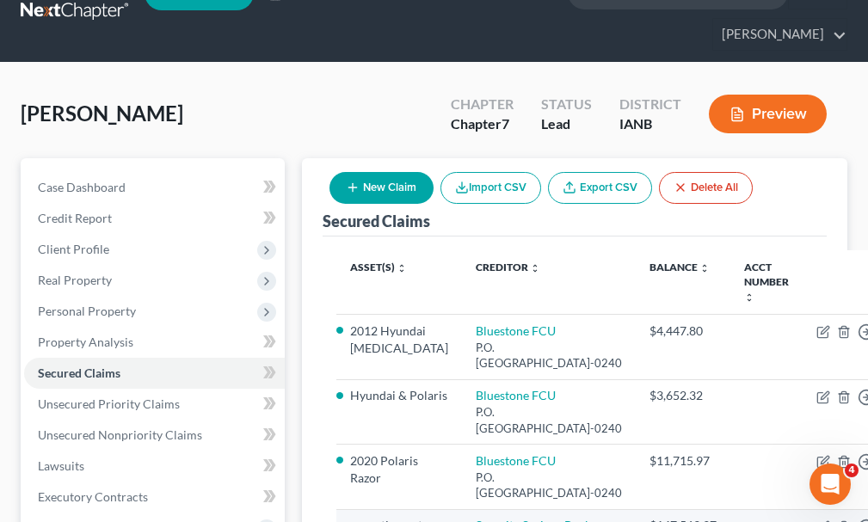
scroll to position [0, 0]
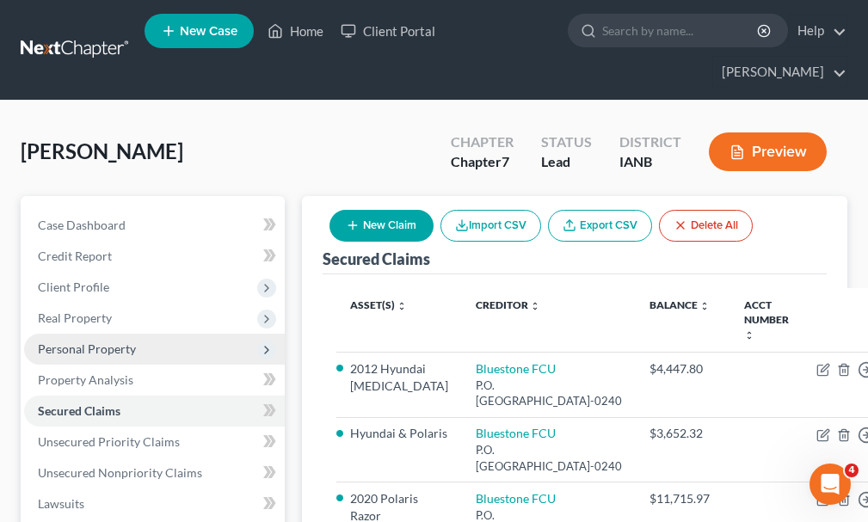
click at [86, 342] on span "Personal Property" at bounding box center [87, 349] width 98 height 15
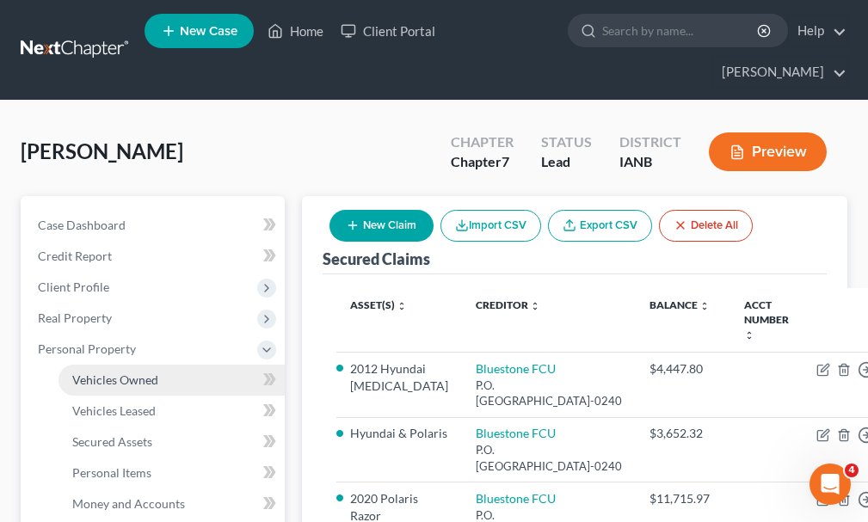
click at [114, 373] on span "Vehicles Owned" at bounding box center [115, 380] width 86 height 15
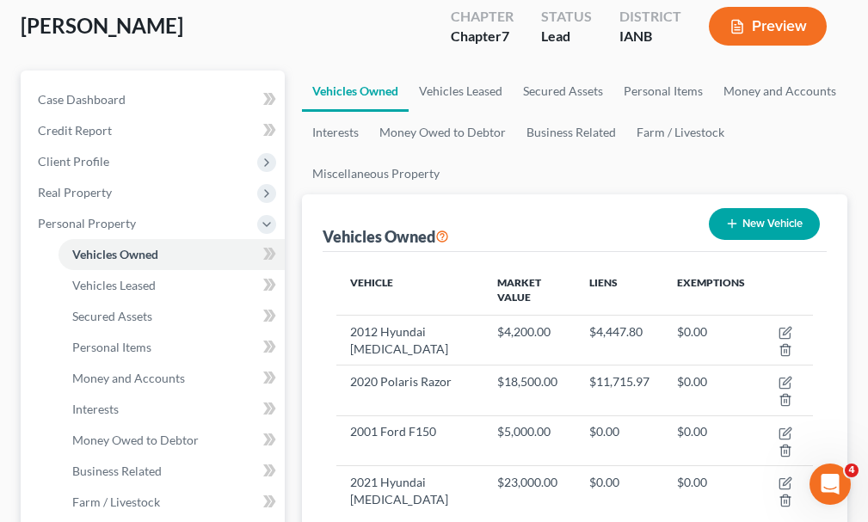
scroll to position [172, 0]
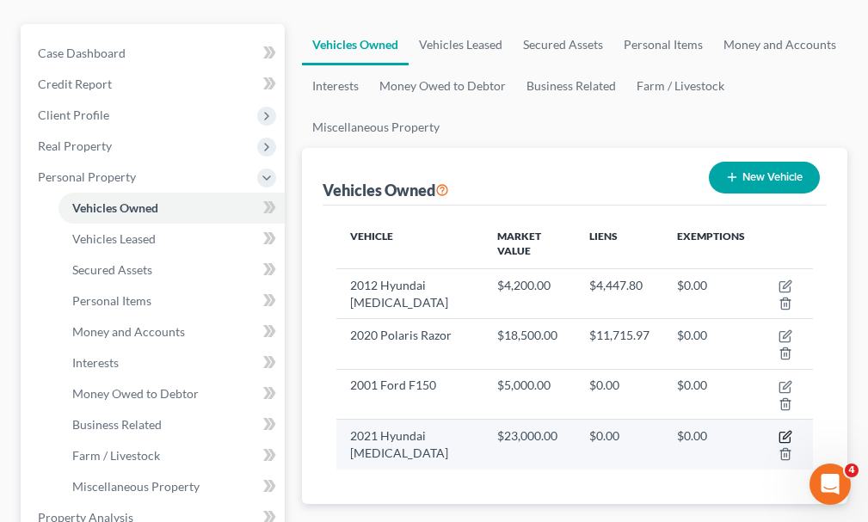
click at [783, 430] on icon "button" at bounding box center [786, 437] width 14 height 14
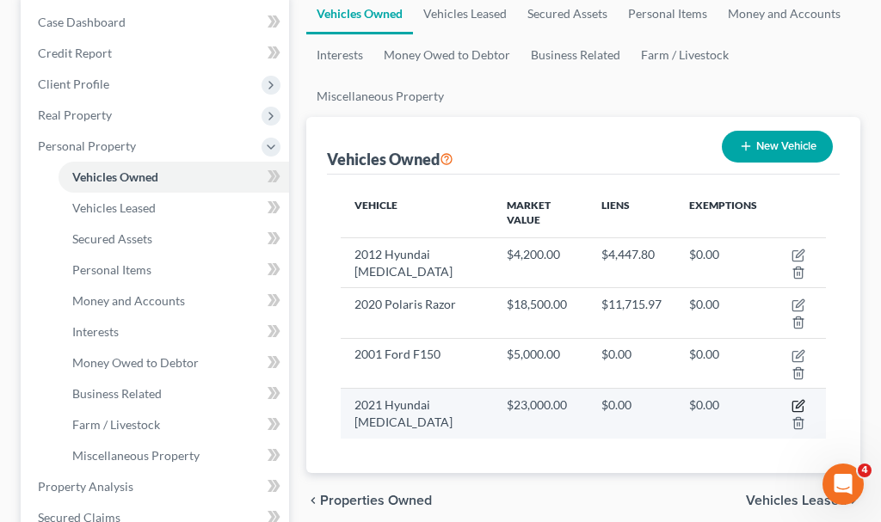
select select "0"
select select "5"
select select "0"
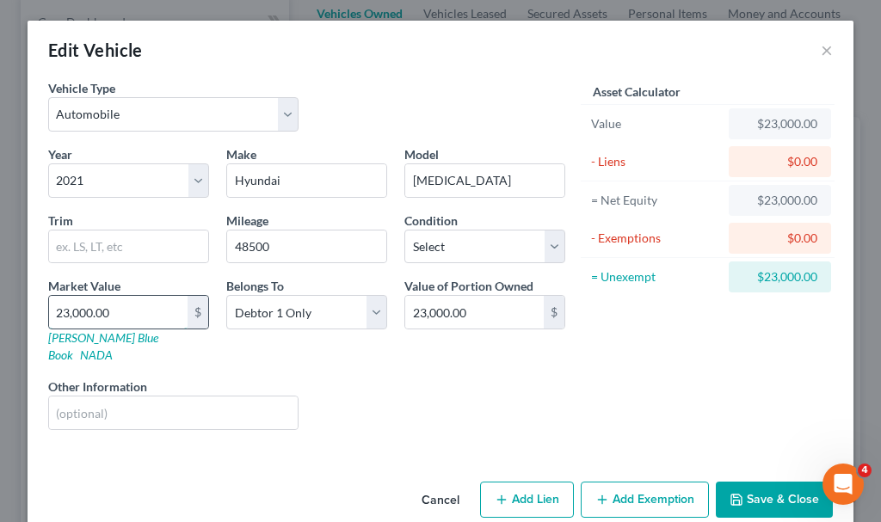
click at [145, 315] on input "23,000.00" at bounding box center [118, 312] width 139 height 33
type input "1"
type input "1.00"
type input "19"
type input "19.00"
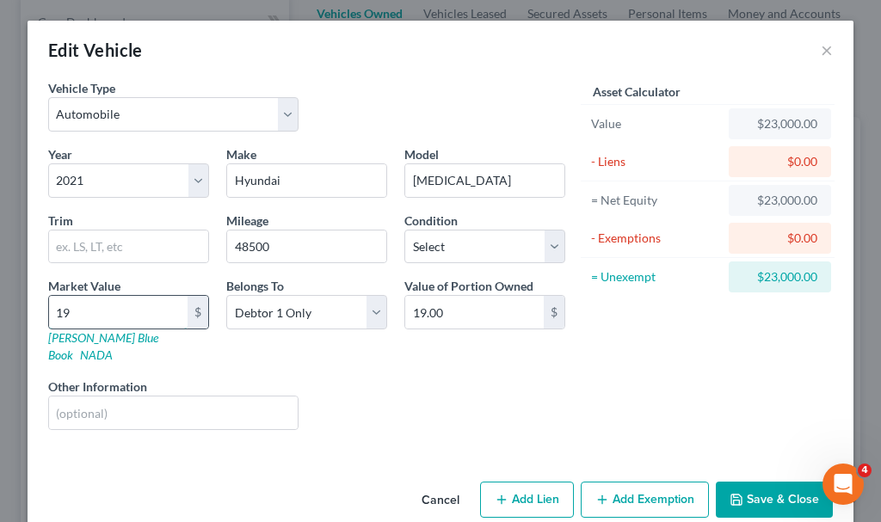
type input "195"
type input "195.00"
type input "1950"
type input "1,950.00"
type input "1,9500"
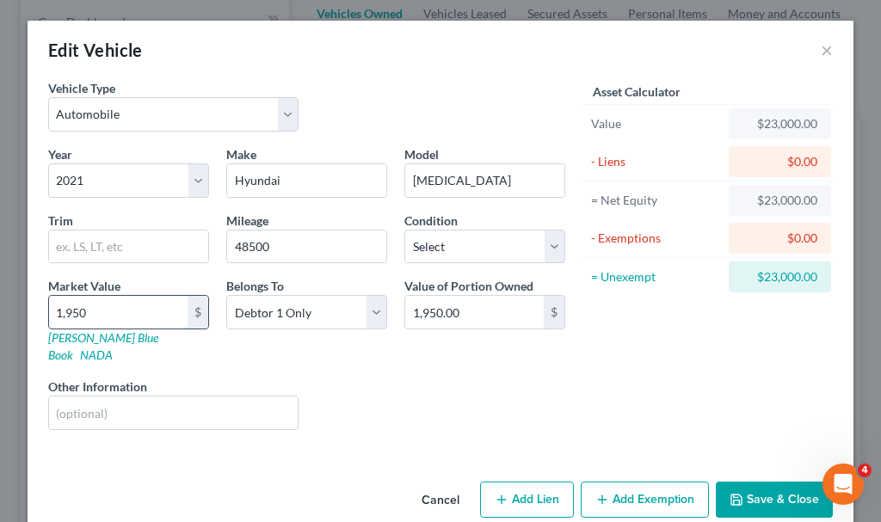
type input "19,500.00"
type input "19,500"
click at [769, 484] on button "Save & Close" at bounding box center [774, 500] width 117 height 36
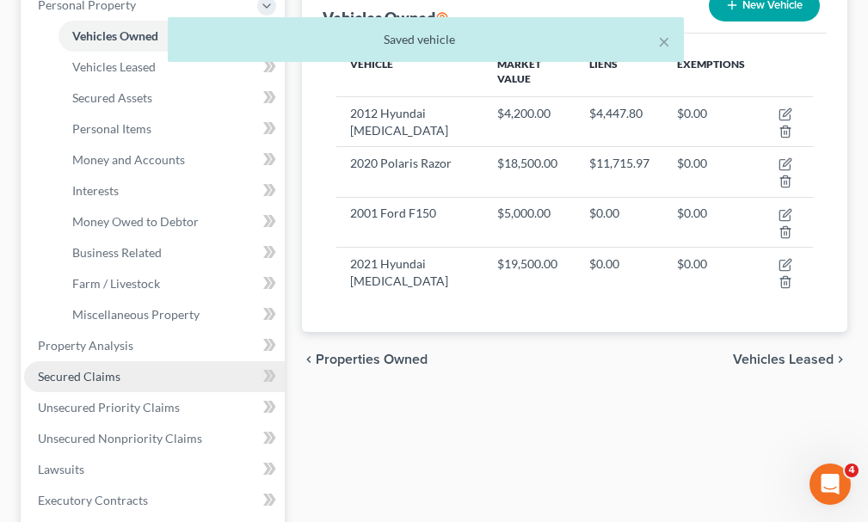
click at [76, 369] on span "Secured Claims" at bounding box center [79, 376] width 83 height 15
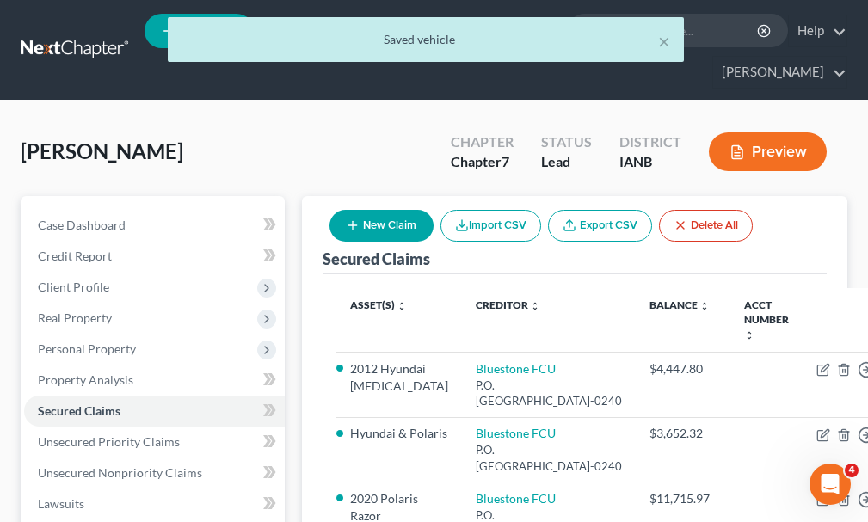
click at [369, 210] on button "New Claim" at bounding box center [382, 226] width 104 height 32
select select "0"
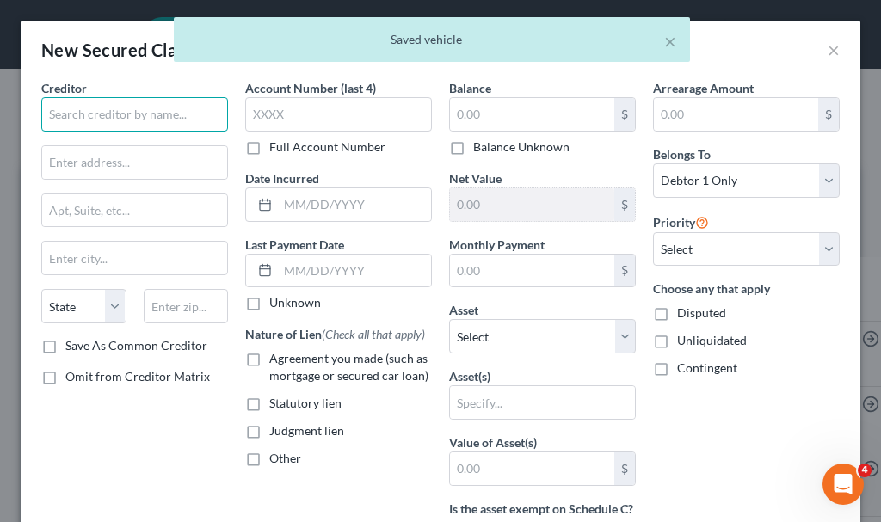
click at [118, 112] on input "text" at bounding box center [134, 114] width 187 height 34
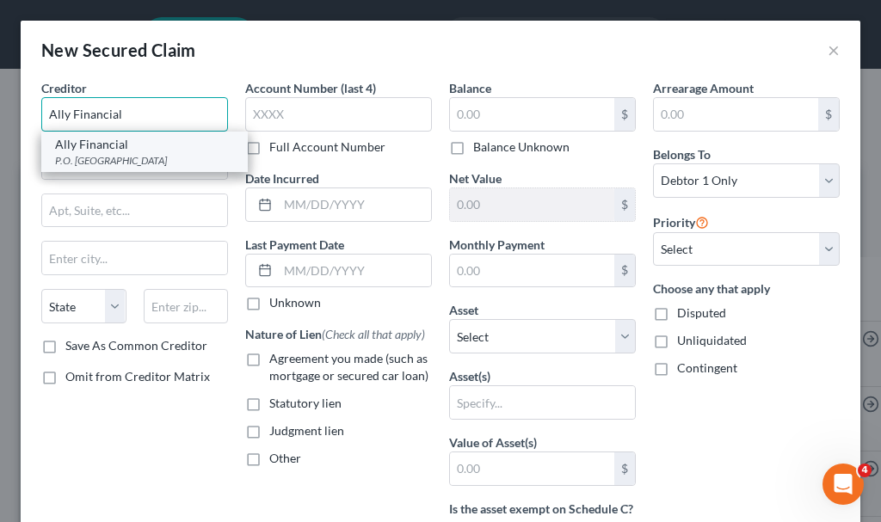
type input "Ally Financial"
click at [120, 161] on div "P.O. [GEOGRAPHIC_DATA]" at bounding box center [144, 160] width 179 height 15
type input "P.O. Box 380901"
type input "[GEOGRAPHIC_DATA]"
select select "24"
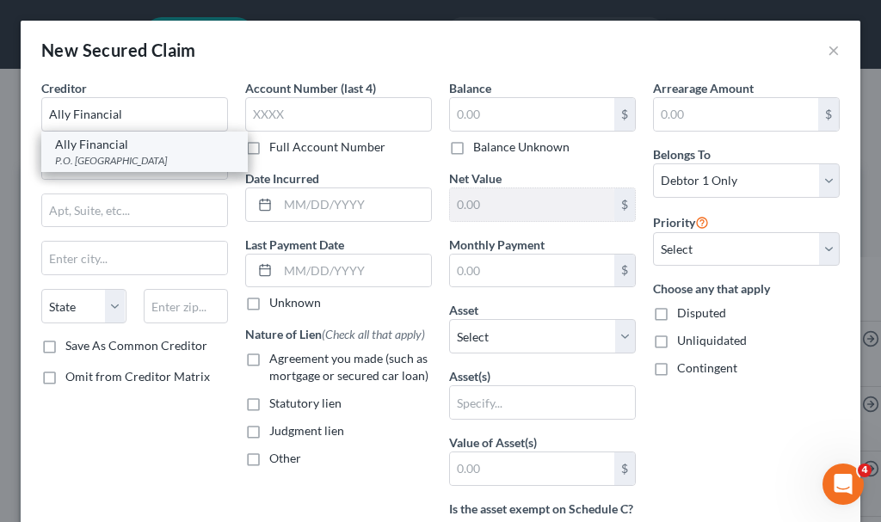
type input "55438"
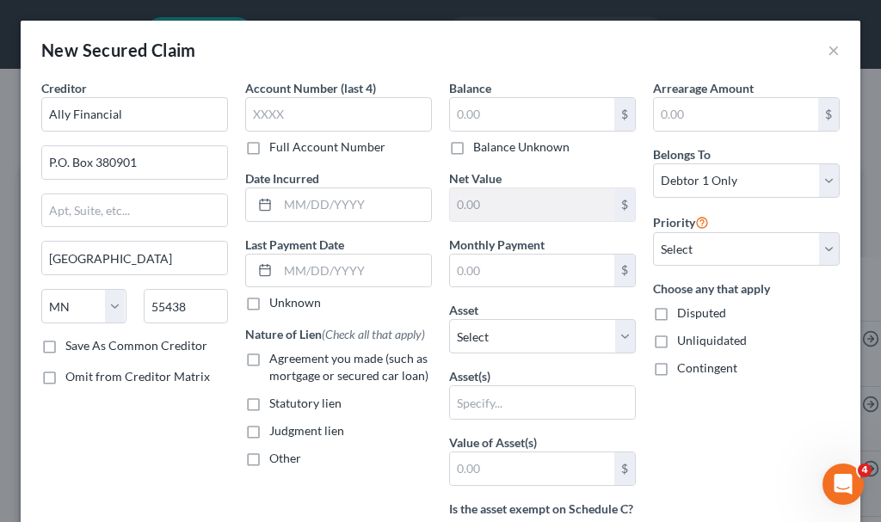
click at [269, 360] on label "Agreement you made (such as mortgage or secured car loan)" at bounding box center [350, 367] width 163 height 34
click at [276, 360] on input "Agreement you made (such as mortgage or secured car loan)" at bounding box center [281, 355] width 11 height 11
checkbox input "true"
click at [499, 118] on input "text" at bounding box center [532, 114] width 164 height 33
type input "14,466"
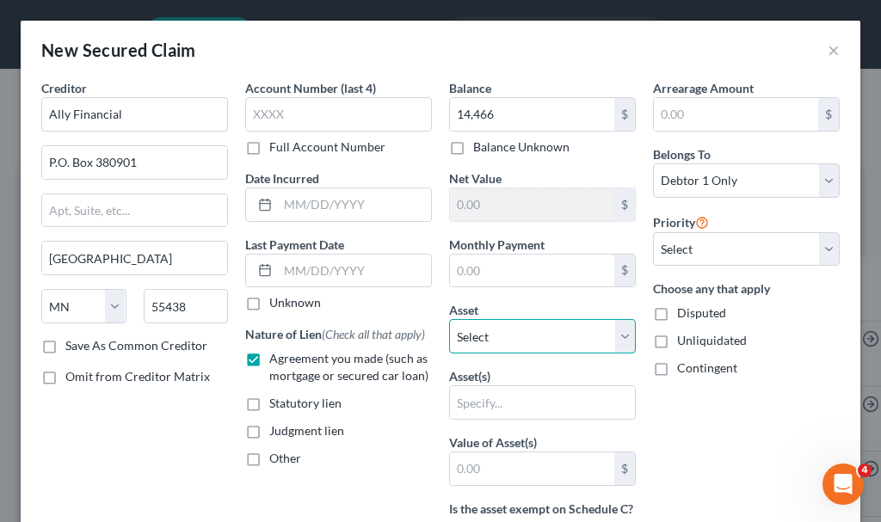
click at [501, 332] on select "Select Other Multiple Assets [STREET_ADDRESS] - $60000.0 2012 Hyundai [MEDICAL_…" at bounding box center [542, 336] width 187 height 34
select select "18"
click at [449, 319] on select "Select Other Multiple Assets [STREET_ADDRESS] - $60000.0 2012 Hyundai [MEDICAL_…" at bounding box center [542, 336] width 187 height 34
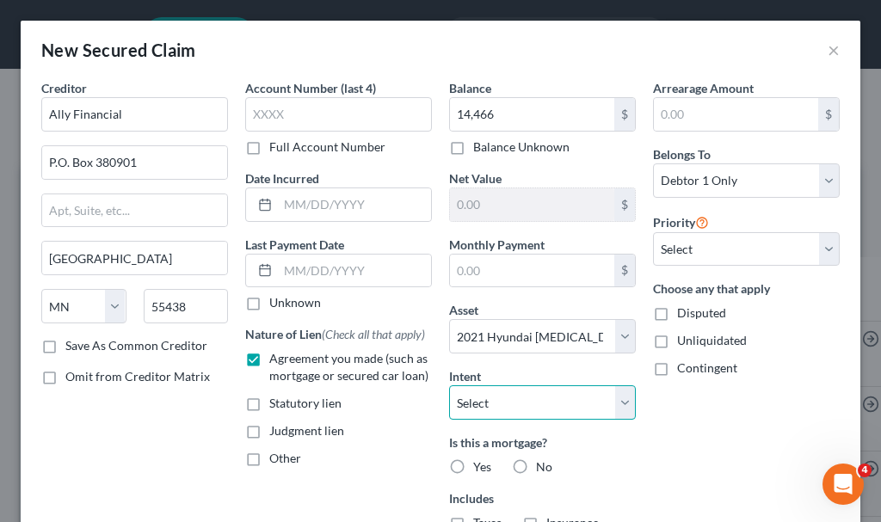
click at [500, 404] on select "Select Surrender Redeem Reaffirm Avoid Other" at bounding box center [542, 402] width 187 height 34
select select "2"
click at [449, 385] on select "Select Surrender Redeem Reaffirm Avoid Other" at bounding box center [542, 402] width 187 height 34
drag, startPoint x: 510, startPoint y: 466, endPoint x: 540, endPoint y: 365, distance: 105.9
click at [536, 465] on label "No" at bounding box center [544, 467] width 16 height 17
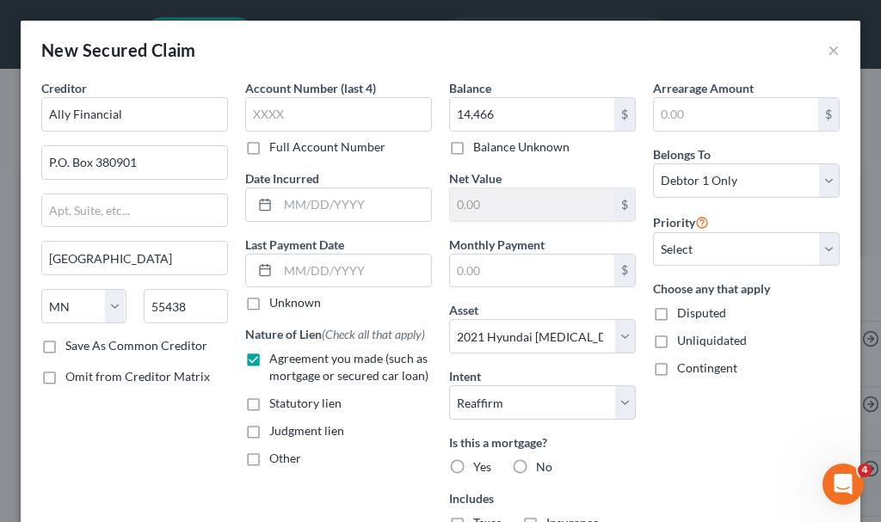
click at [543, 465] on input "No" at bounding box center [548, 464] width 11 height 11
radio input "true"
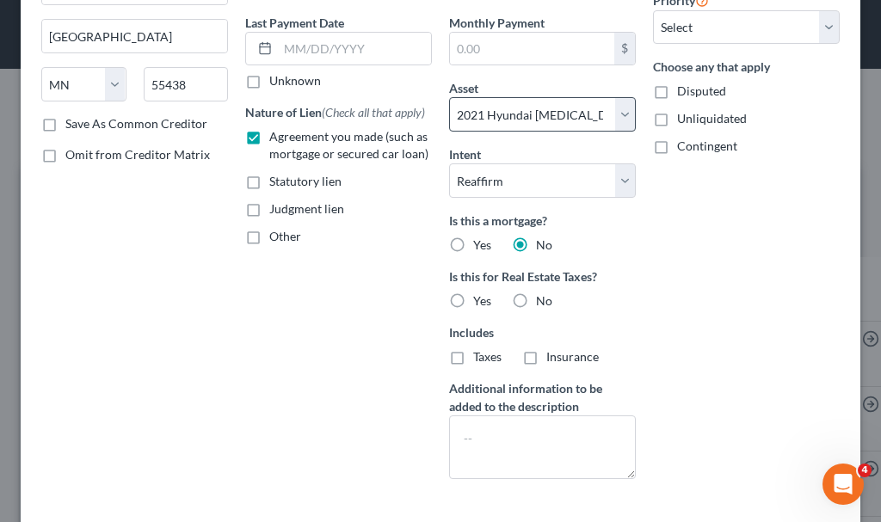
scroll to position [258, 0]
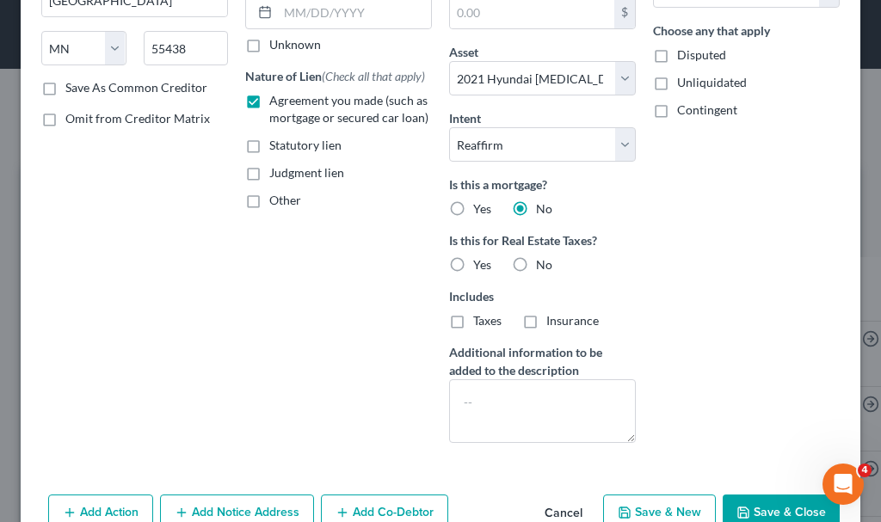
click at [536, 264] on label "No" at bounding box center [544, 264] width 16 height 17
click at [543, 264] on input "No" at bounding box center [548, 261] width 11 height 11
radio input "true"
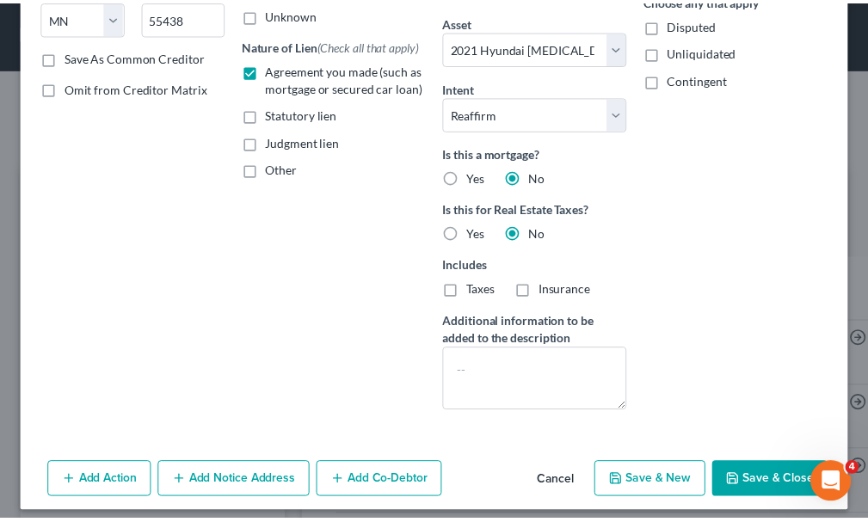
scroll to position [301, 0]
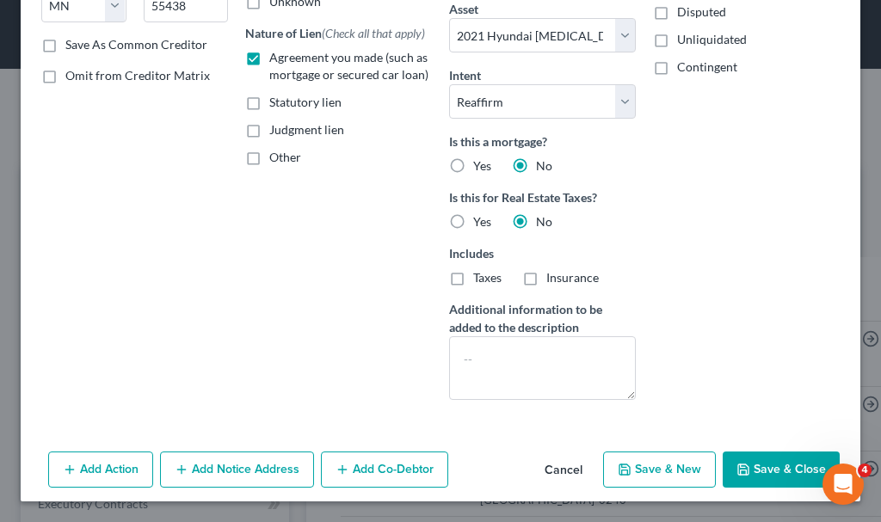
click at [755, 470] on button "Save & Close" at bounding box center [781, 470] width 117 height 36
select select
type input "14,466.00"
type input "5,034.00"
type input "0.00"
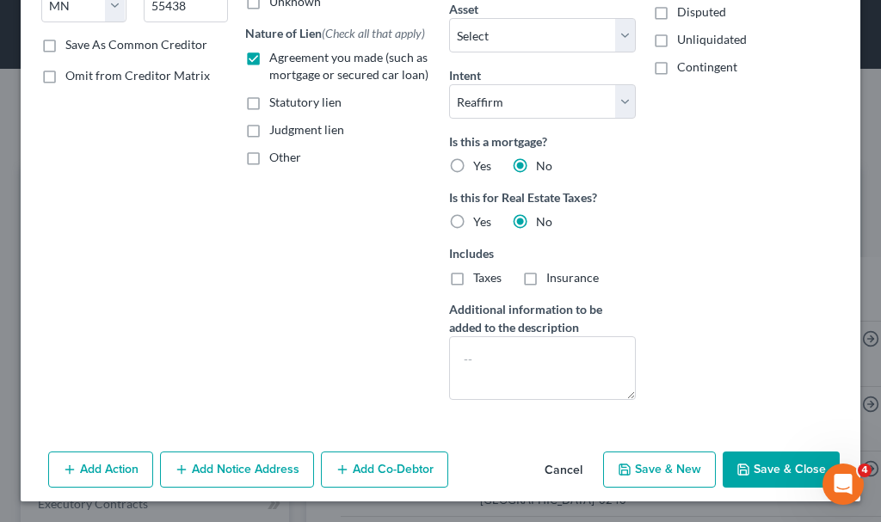
select select "18"
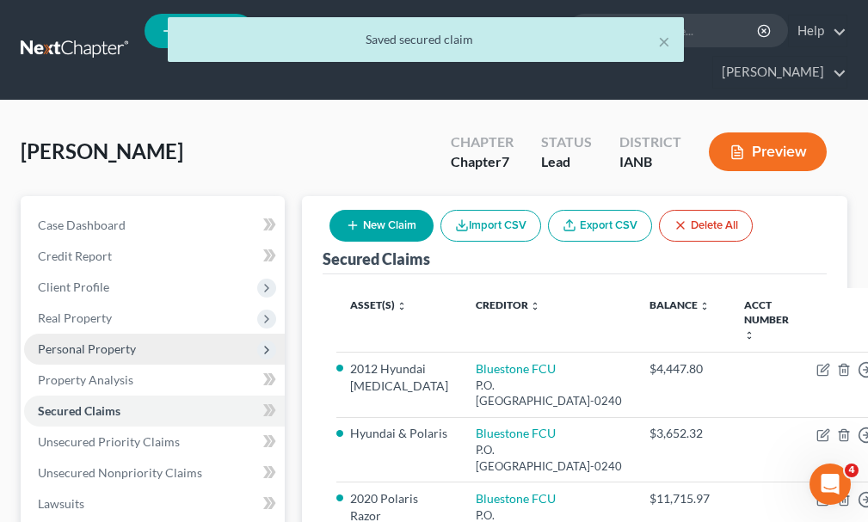
click at [83, 342] on span "Personal Property" at bounding box center [87, 349] width 98 height 15
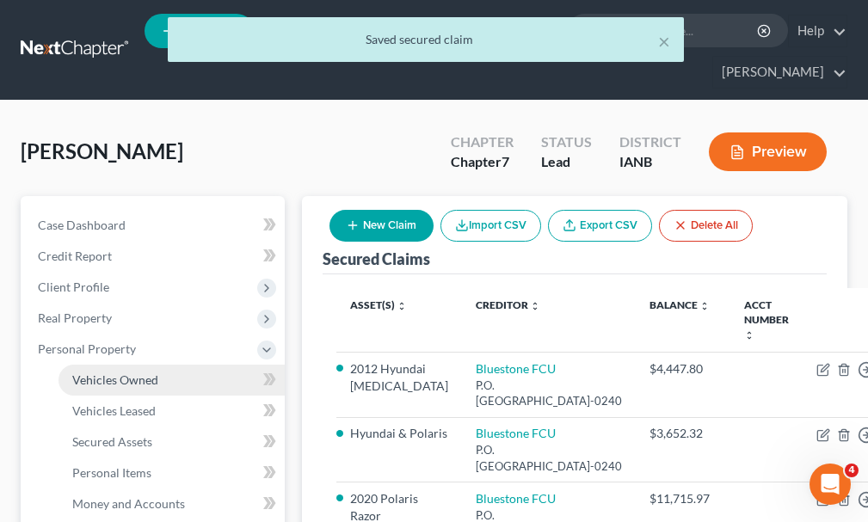
click at [94, 373] on span "Vehicles Owned" at bounding box center [115, 380] width 86 height 15
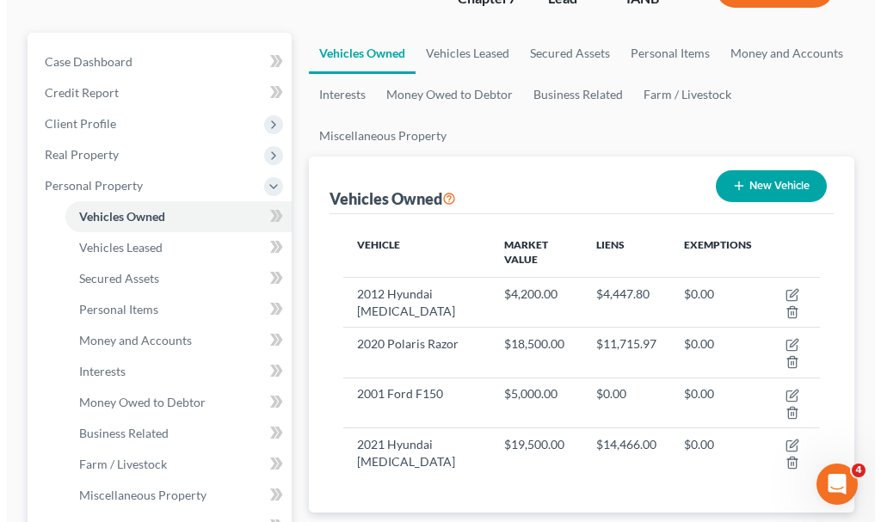
scroll to position [172, 0]
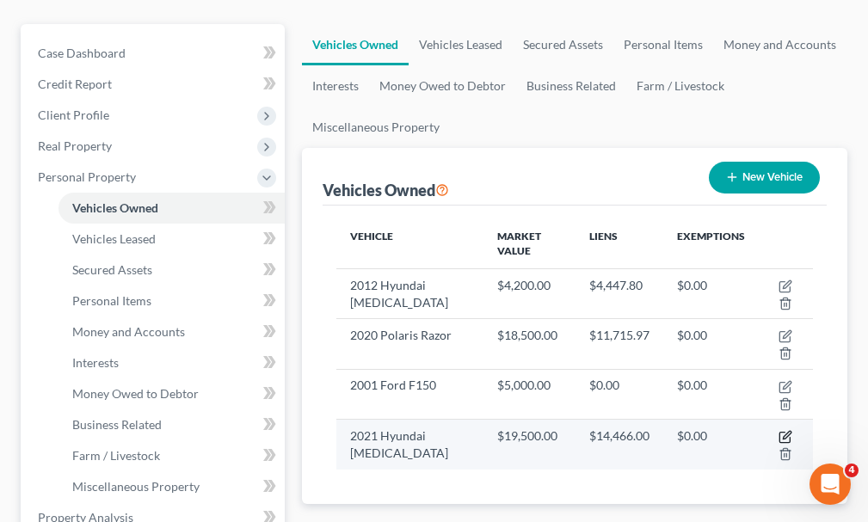
click at [784, 430] on icon "button" at bounding box center [786, 437] width 14 height 14
select select "0"
select select "5"
select select "0"
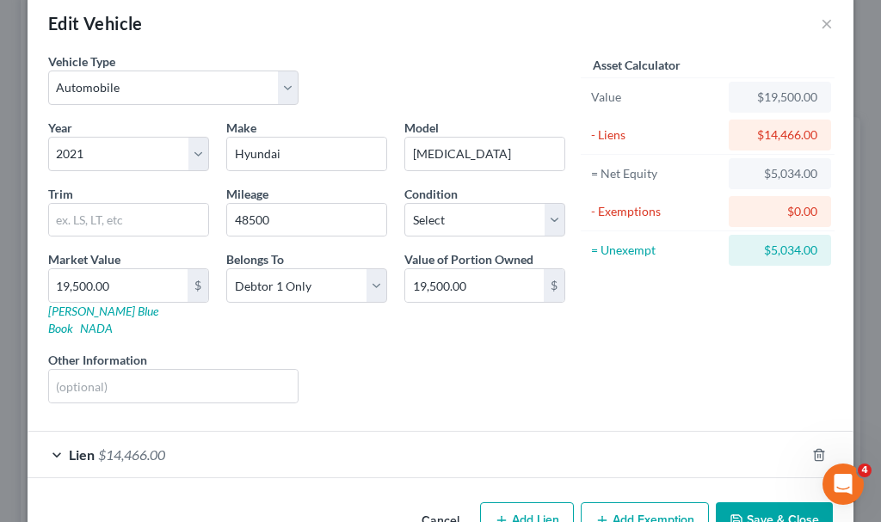
scroll to position [60, 0]
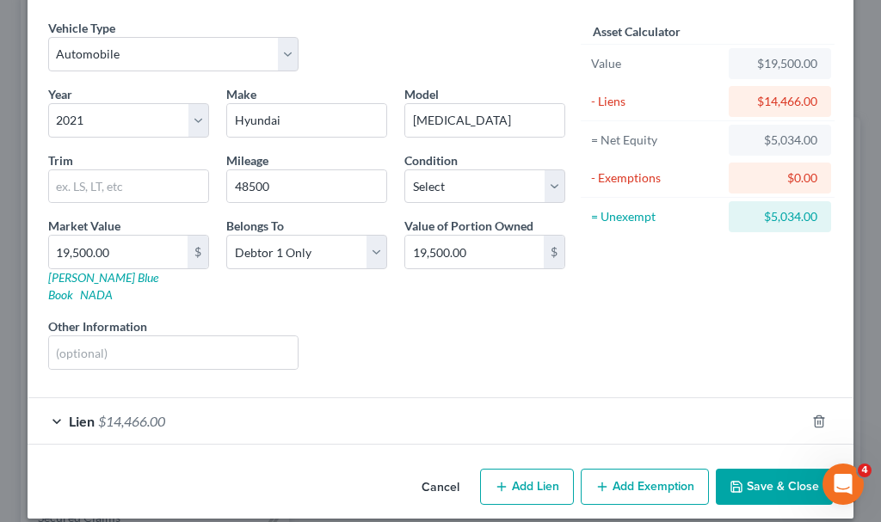
click at [635, 471] on button "Add Exemption" at bounding box center [645, 487] width 128 height 36
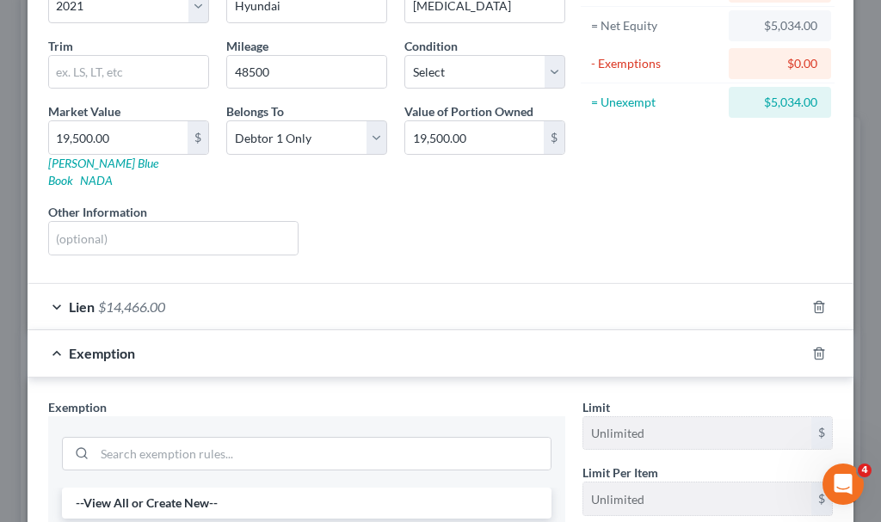
scroll to position [318, 0]
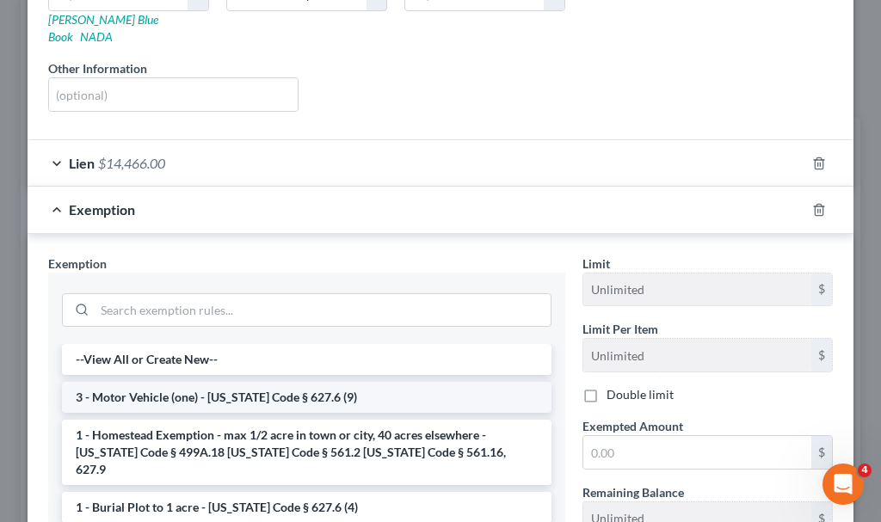
click at [208, 382] on li "3 - Motor Vehicle (one) - [US_STATE] Code § 627.6 (9)" at bounding box center [307, 397] width 490 height 31
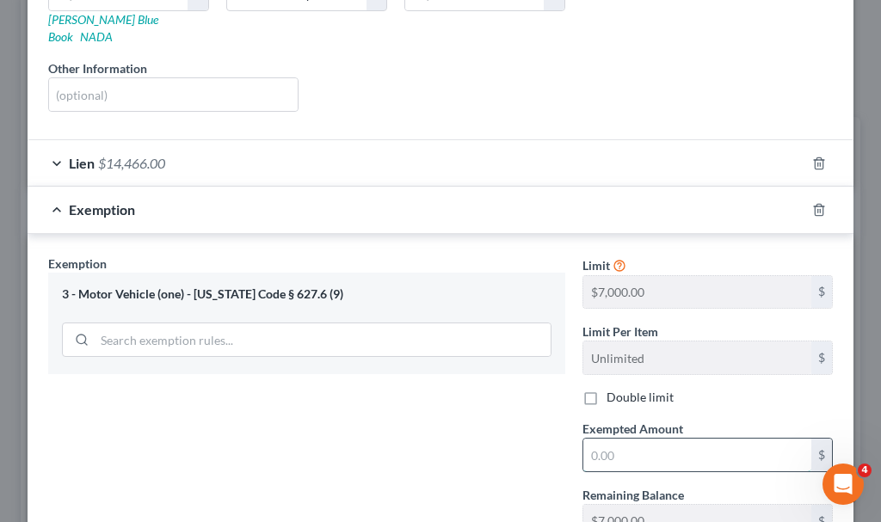
click at [609, 441] on input "text" at bounding box center [697, 455] width 228 height 33
type input "7,000"
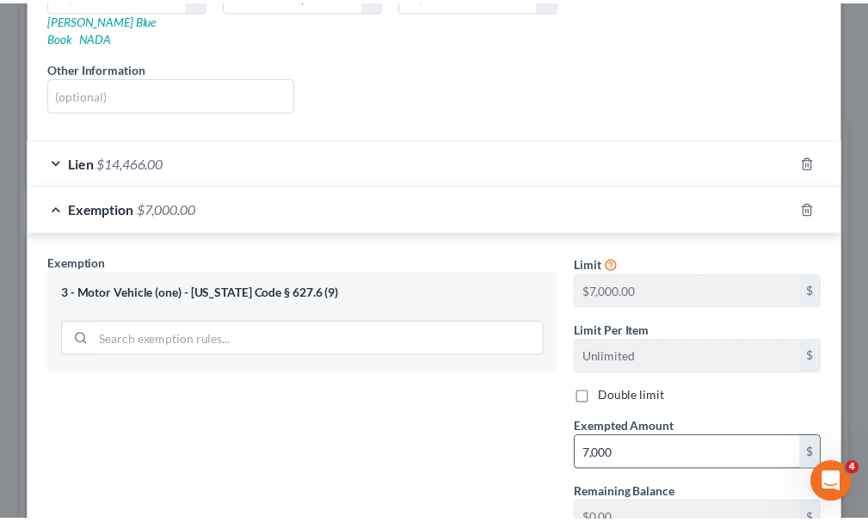
scroll to position [440, 0]
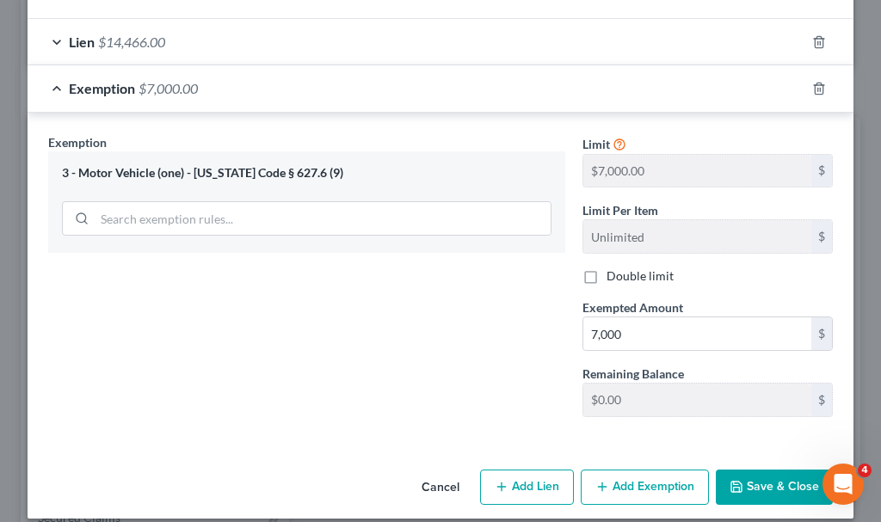
click at [737, 480] on icon "button" at bounding box center [737, 487] width 14 height 14
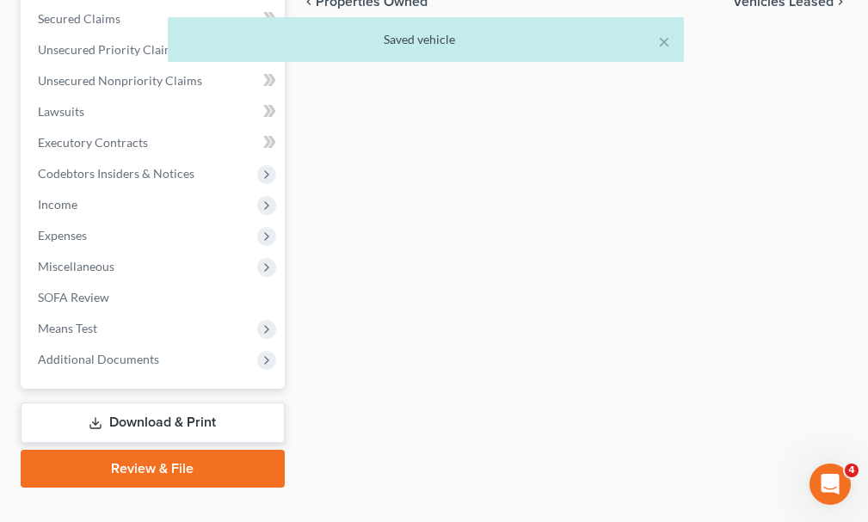
click at [128, 403] on link "Download & Print" at bounding box center [153, 423] width 264 height 40
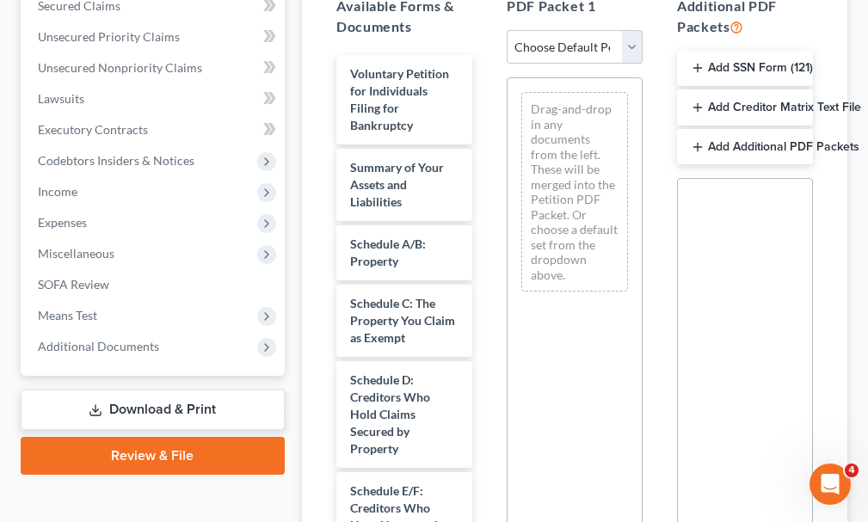
scroll to position [430, 0]
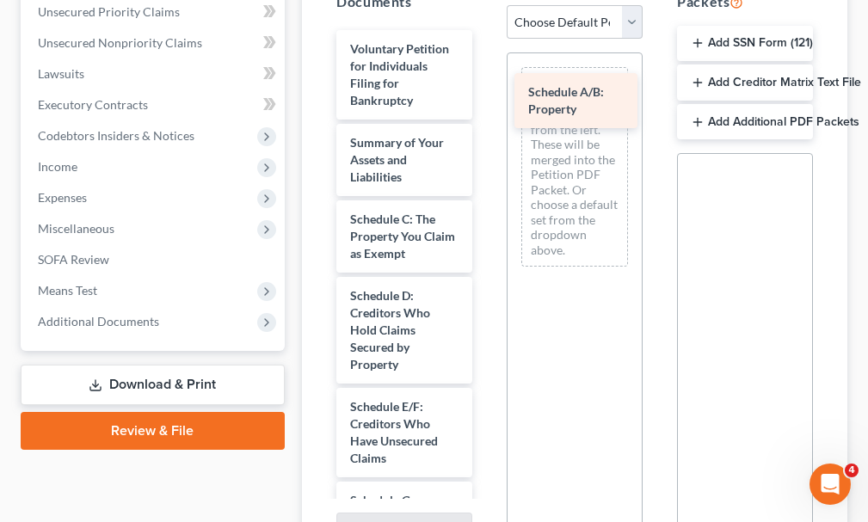
drag, startPoint x: 379, startPoint y: 200, endPoint x: 557, endPoint y: 104, distance: 202.5
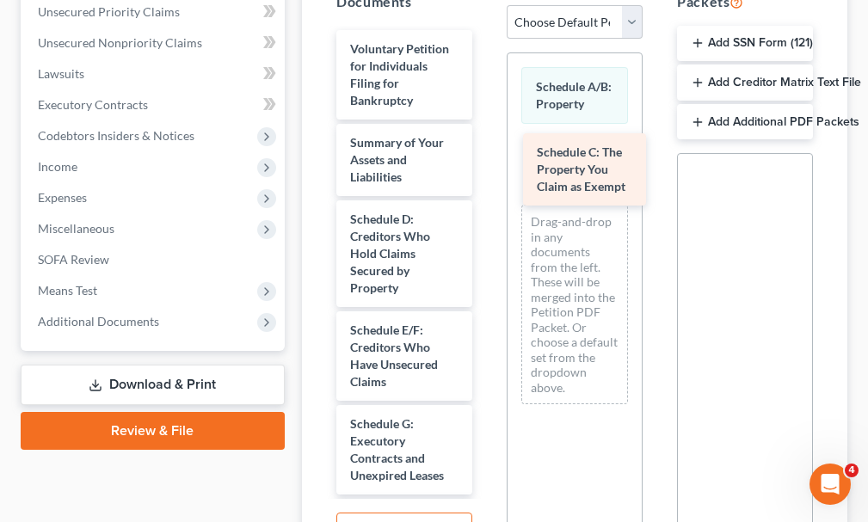
drag, startPoint x: 375, startPoint y: 205, endPoint x: 562, endPoint y: 169, distance: 190.2
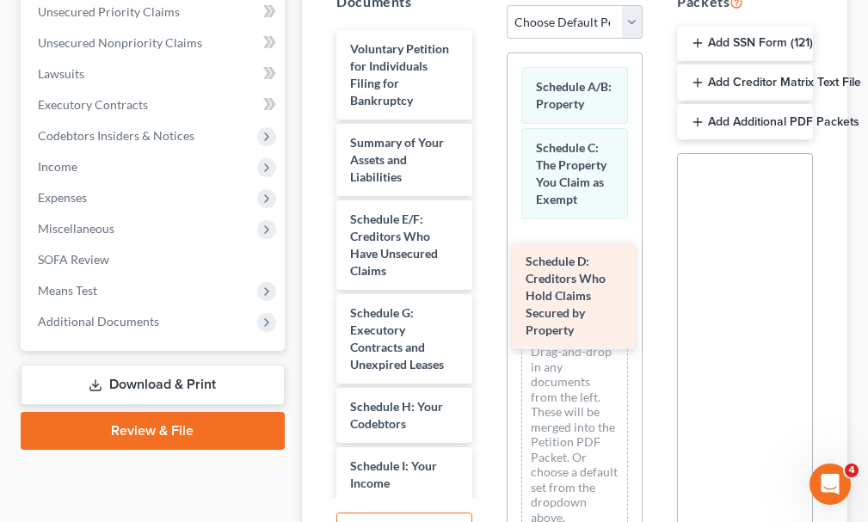
drag, startPoint x: 370, startPoint y: 217, endPoint x: 549, endPoint y: 287, distance: 192.0
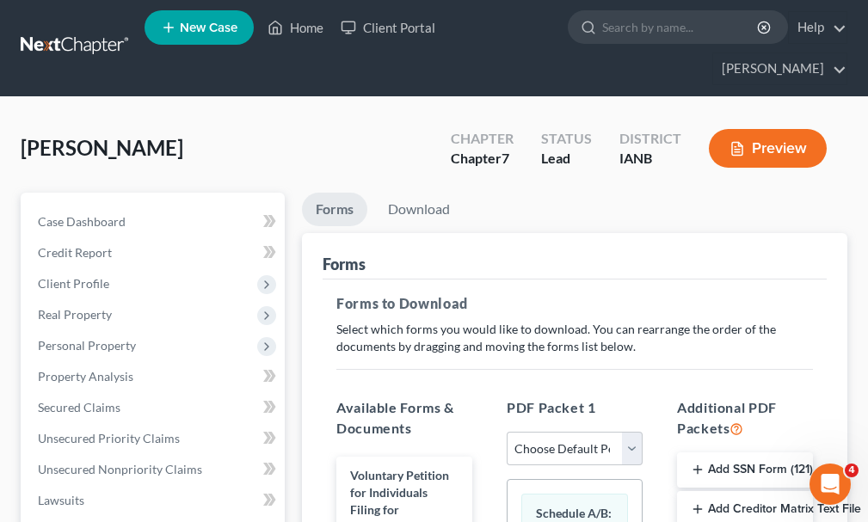
scroll to position [0, 0]
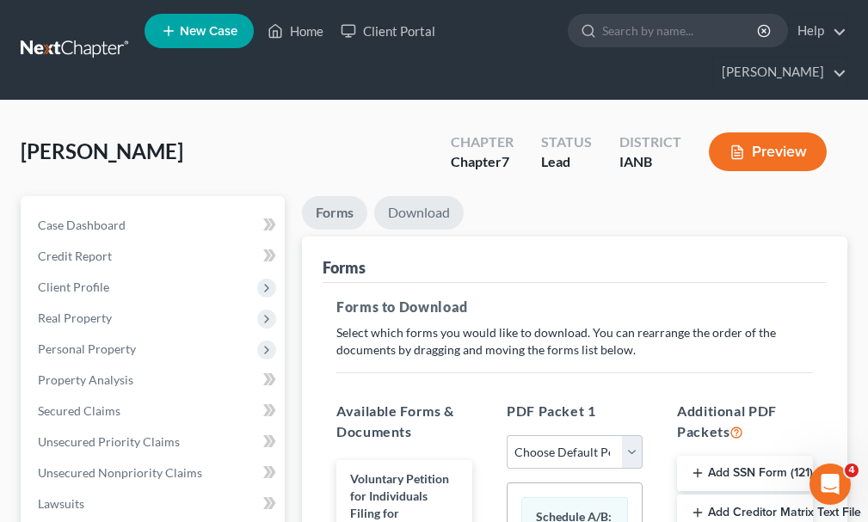
click at [413, 196] on link "Download" at bounding box center [418, 213] width 89 height 34
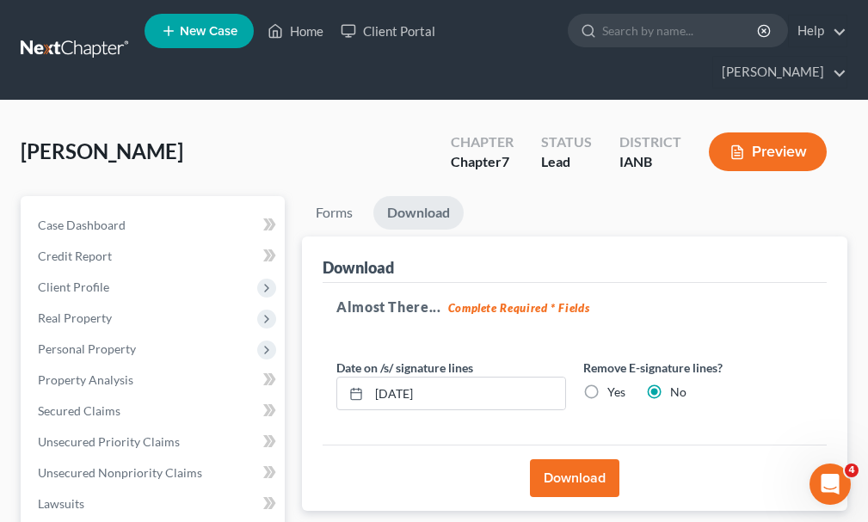
click at [572, 459] on button "Download" at bounding box center [574, 478] width 89 height 38
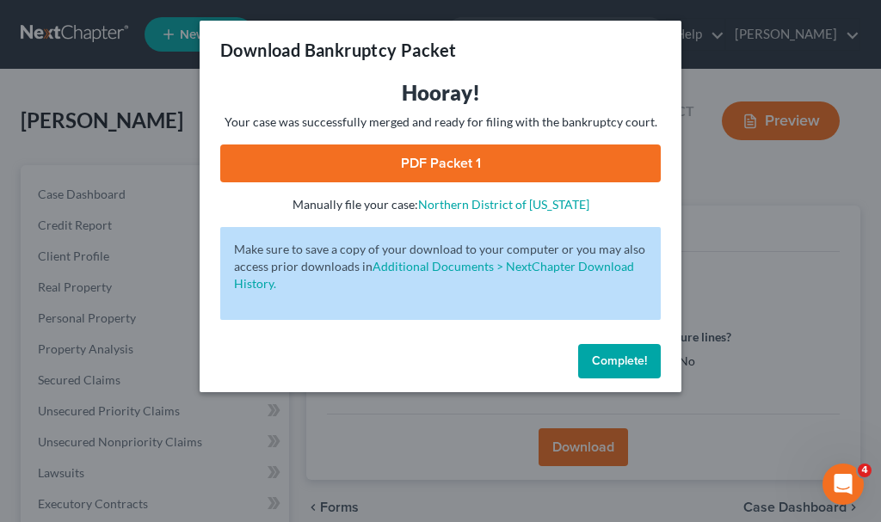
click at [359, 158] on link "PDF Packet 1" at bounding box center [440, 164] width 441 height 38
click at [619, 364] on span "Complete!" at bounding box center [619, 361] width 55 height 15
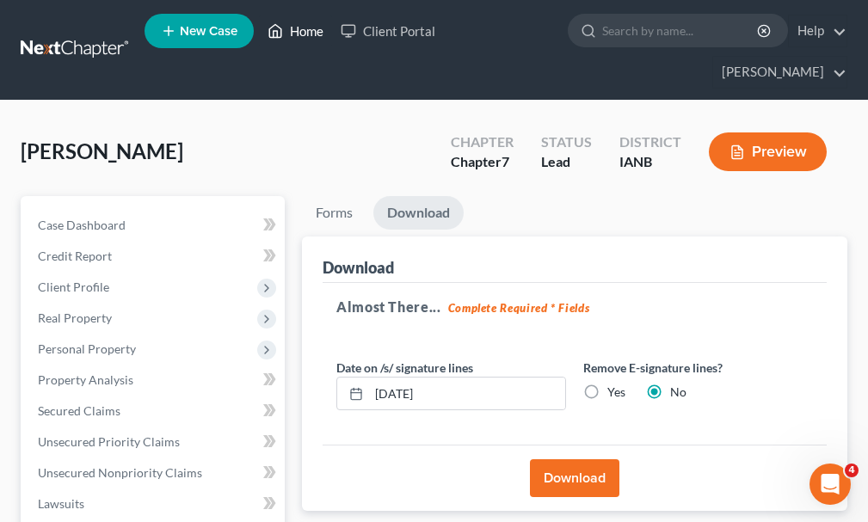
click at [304, 30] on link "Home" at bounding box center [295, 30] width 73 height 31
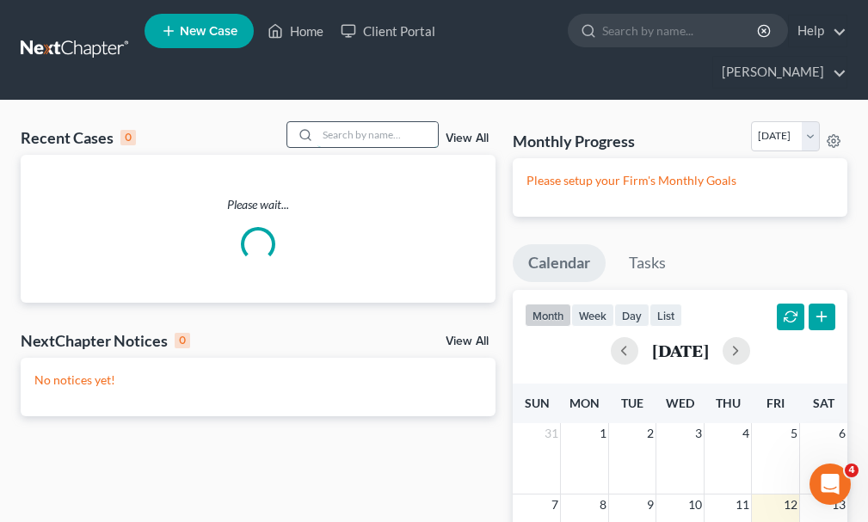
click at [347, 122] on input "search" at bounding box center [377, 134] width 120 height 25
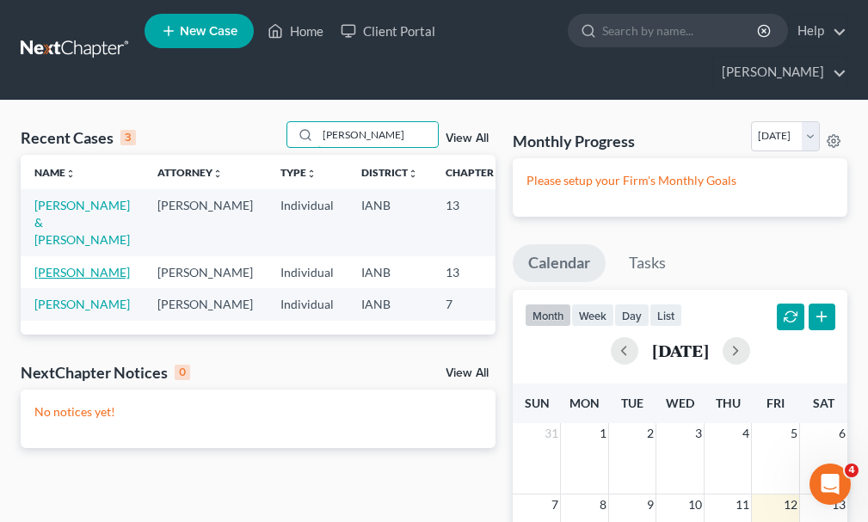
type input "[PERSON_NAME]"
click at [45, 265] on link "[PERSON_NAME]" at bounding box center [82, 272] width 96 height 15
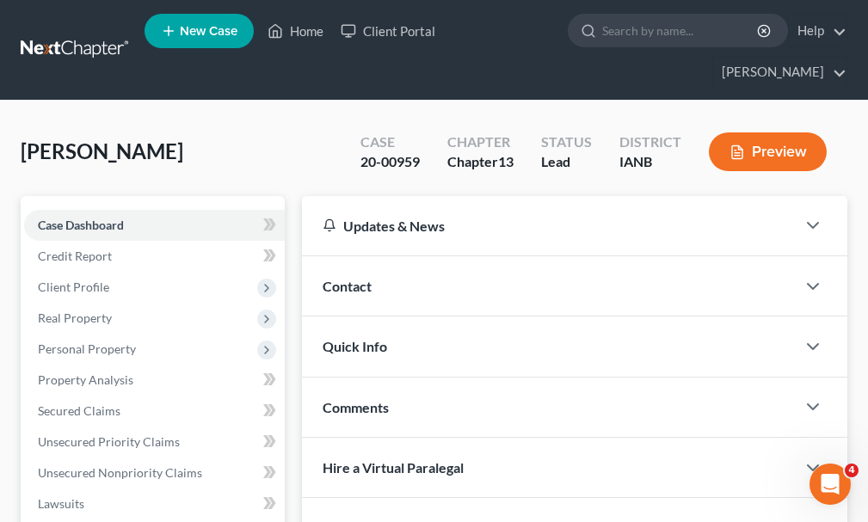
click at [45, 280] on span "Client Profile" at bounding box center [73, 287] width 71 height 15
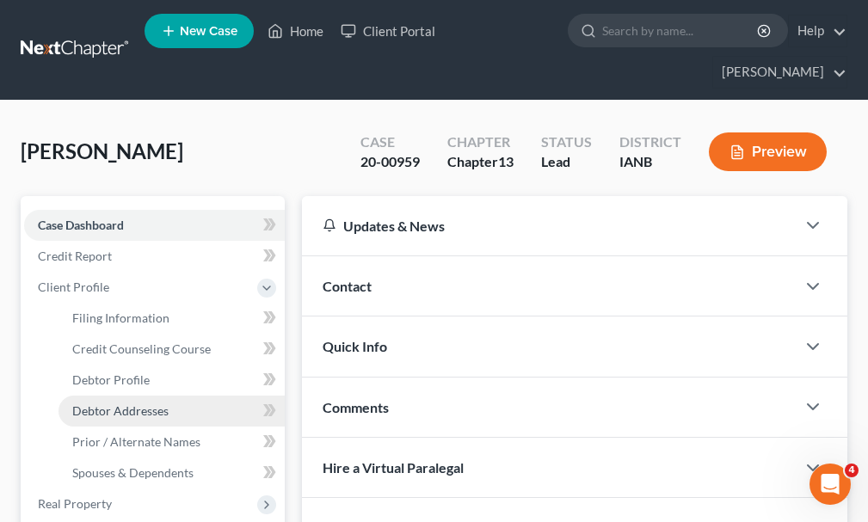
click at [102, 404] on span "Debtor Addresses" at bounding box center [120, 411] width 96 height 15
